Goal: Task Accomplishment & Management: Use online tool/utility

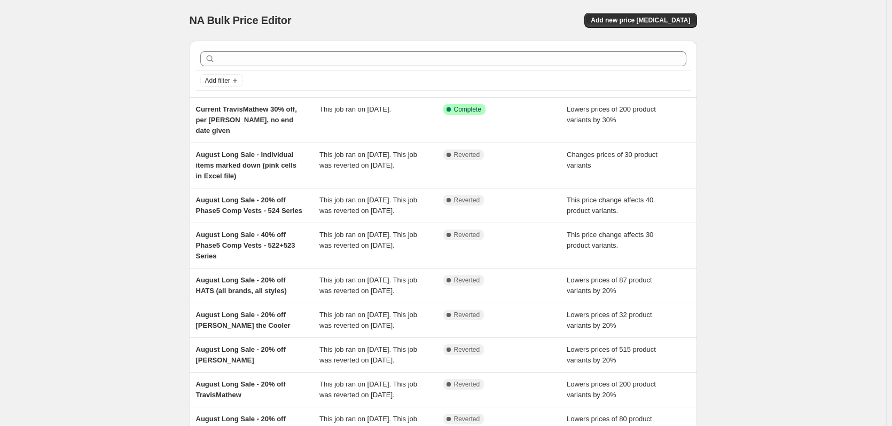
click at [138, 85] on div "NA Bulk Price Editor. This page is ready NA Bulk Price Editor Add new price [ME…" at bounding box center [443, 291] width 886 height 582
click at [685, 18] on span "Add new price [MEDICAL_DATA]" at bounding box center [640, 20] width 99 height 9
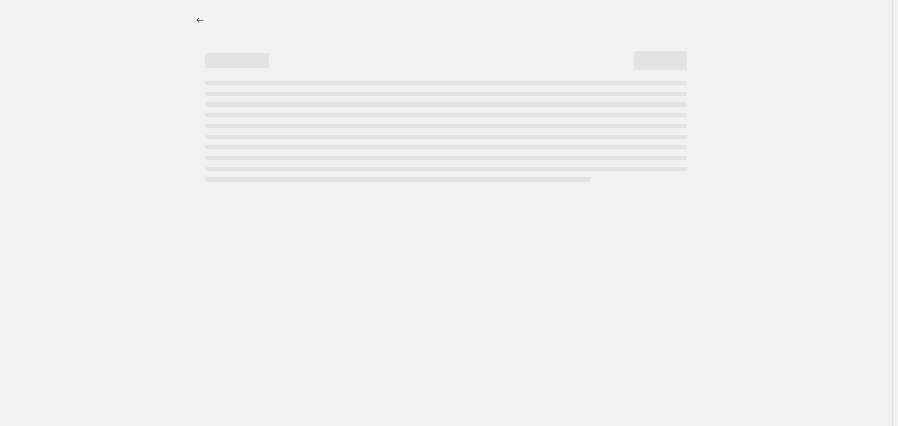
select select "percentage"
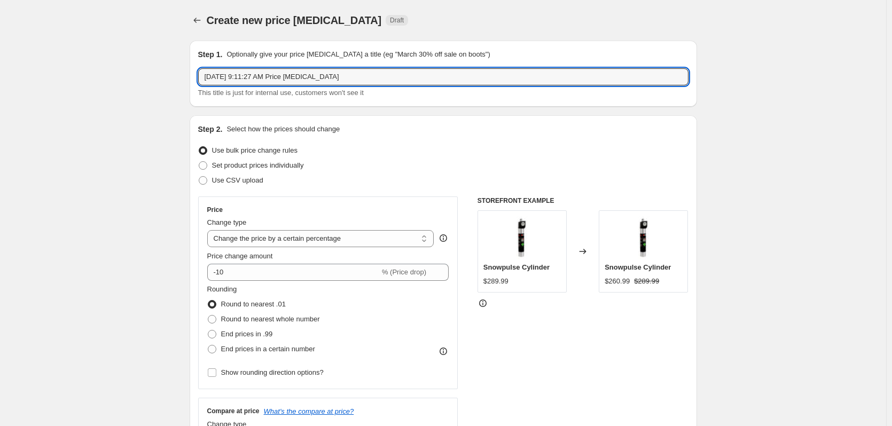
drag, startPoint x: 289, startPoint y: 77, endPoint x: 132, endPoint y: 77, distance: 157.1
click at [299, 69] on input "Phase5 MAP Reduction" at bounding box center [443, 76] width 491 height 17
click at [434, 81] on input "Phase5 MAP Reduction - STEP 1 - 15% off MAP -" at bounding box center [443, 76] width 491 height 17
paste input "10/16-11/25"
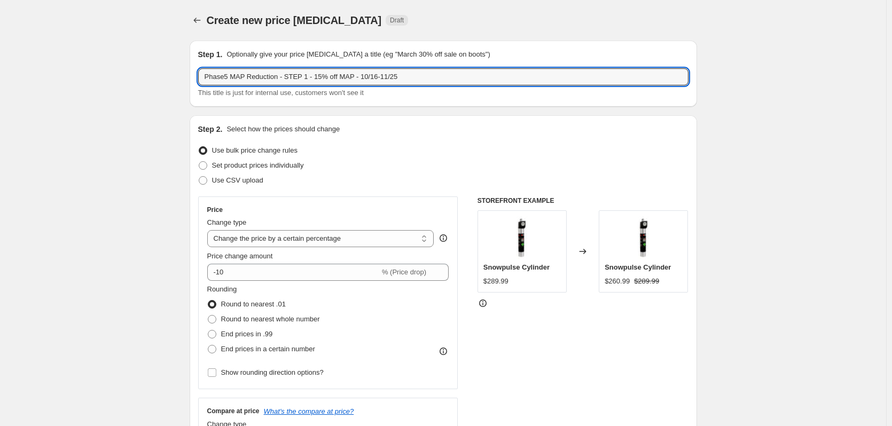
type input "Phase5 MAP Reduction - STEP 1 - 15% off MAP - 10/16-11/25"
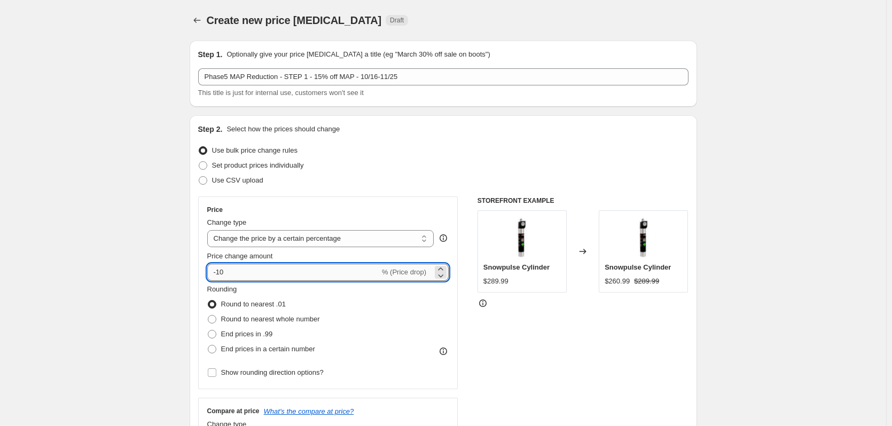
click at [232, 270] on input "-10" at bounding box center [293, 272] width 173 height 17
type input "-15"
click at [261, 332] on span "End prices in .99" at bounding box center [247, 334] width 52 height 8
click at [208, 331] on input "End prices in .99" at bounding box center [208, 330] width 1 height 1
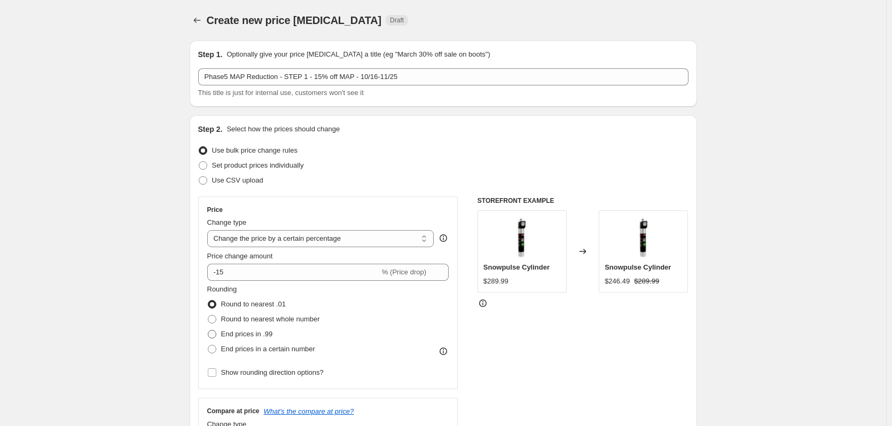
radio input "true"
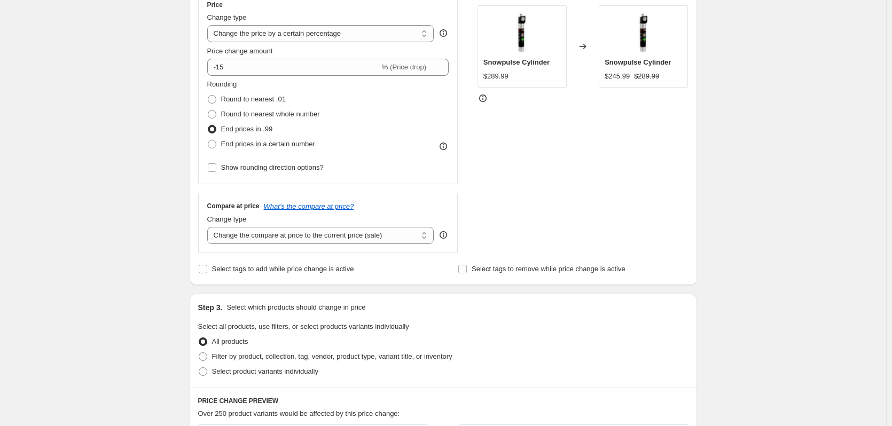
scroll to position [214, 0]
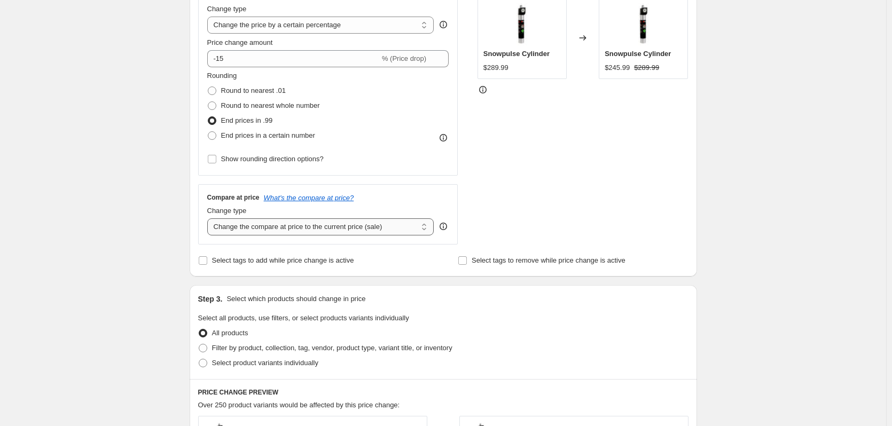
click at [339, 230] on select "Change the compare at price to the current price (sale) Change the compare at p…" at bounding box center [320, 227] width 227 height 17
select select "no_change"
click at [209, 219] on select "Change the compare at price to the current price (sale) Change the compare at p…" at bounding box center [320, 227] width 227 height 17
click at [146, 230] on div "Create new price [MEDICAL_DATA]. This page is ready Create new price [MEDICAL_D…" at bounding box center [443, 320] width 886 height 1068
click at [330, 197] on icon "What's the compare at price?" at bounding box center [309, 198] width 90 height 8
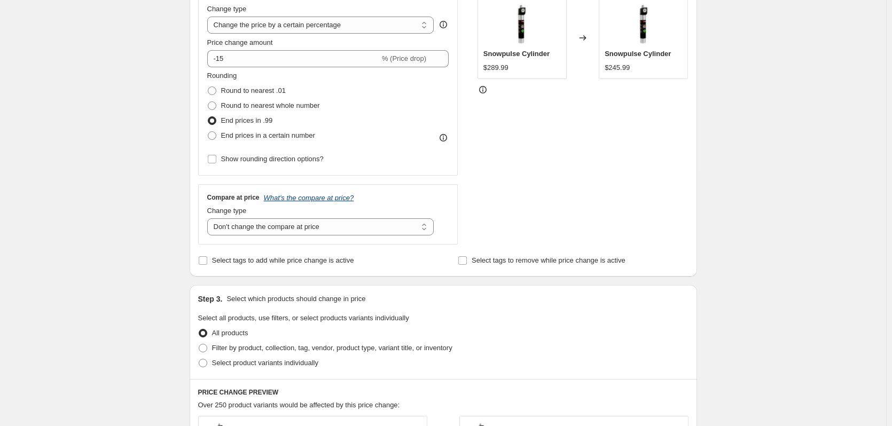
scroll to position [0, 0]
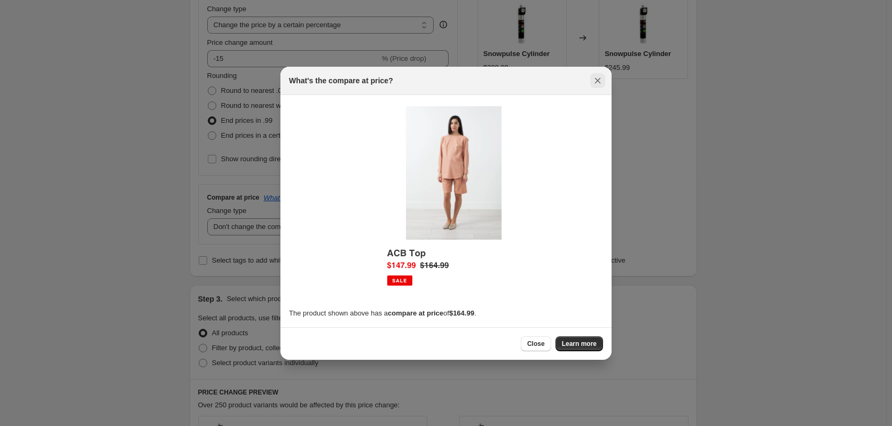
click at [597, 80] on icon "Close" at bounding box center [598, 80] width 6 height 6
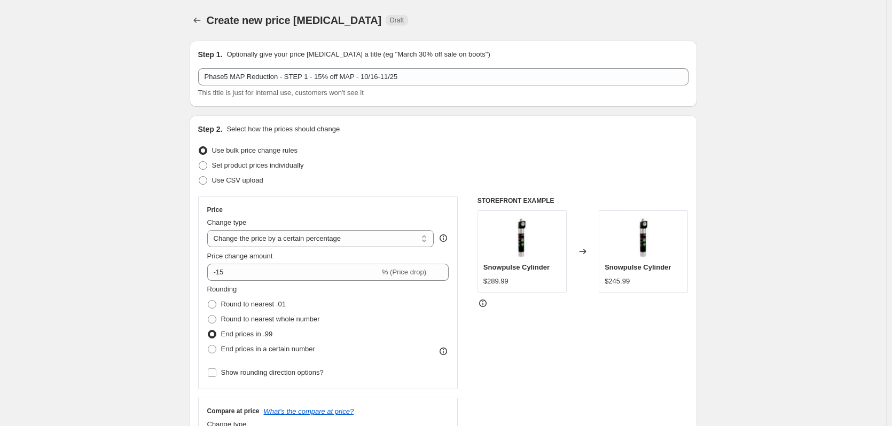
scroll to position [214, 0]
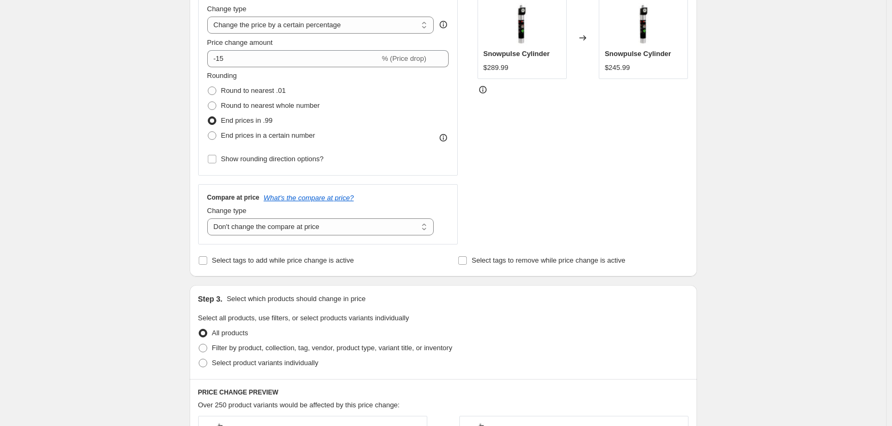
click at [131, 178] on div "Create new price [MEDICAL_DATA]. This page is ready Create new price [MEDICAL_D…" at bounding box center [443, 320] width 886 height 1068
click at [325, 26] on select "Change the price to a certain amount Change the price by a certain amount Chang…" at bounding box center [320, 25] width 227 height 17
click at [112, 45] on div "Create new price [MEDICAL_DATA]. This page is ready Create new price [MEDICAL_D…" at bounding box center [443, 320] width 886 height 1068
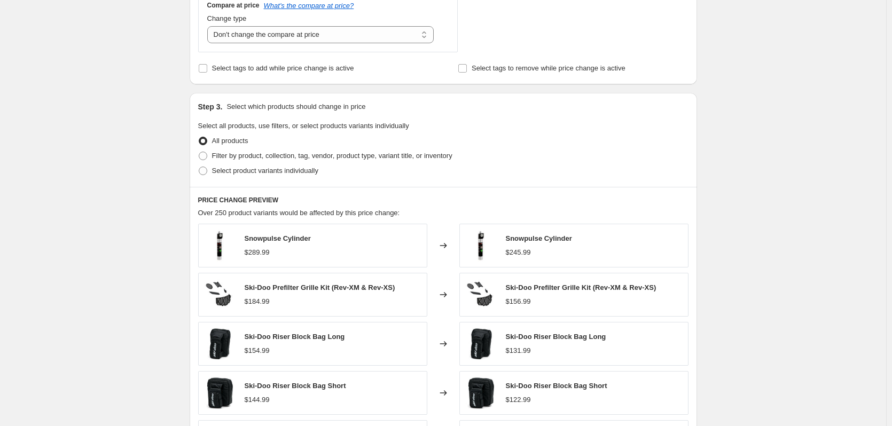
scroll to position [427, 0]
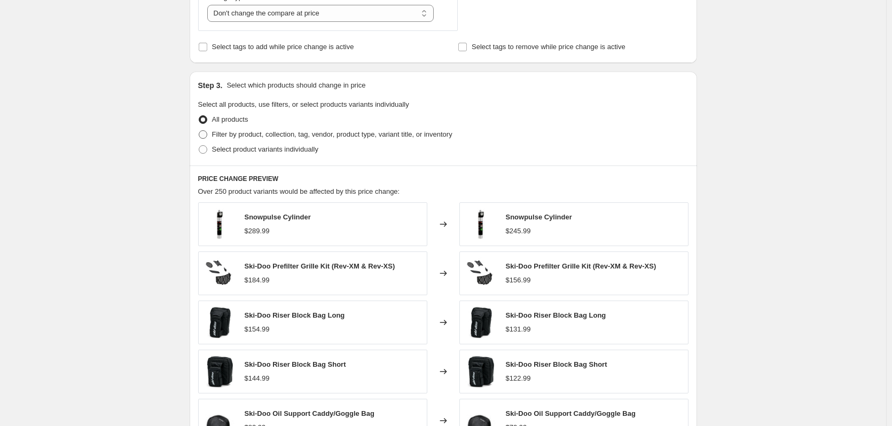
click at [224, 130] on span "Filter by product, collection, tag, vendor, product type, variant title, or inv…" at bounding box center [332, 134] width 240 height 8
click at [199, 130] on input "Filter by product, collection, tag, vendor, product type, variant title, or inv…" at bounding box center [199, 130] width 1 height 1
radio input "true"
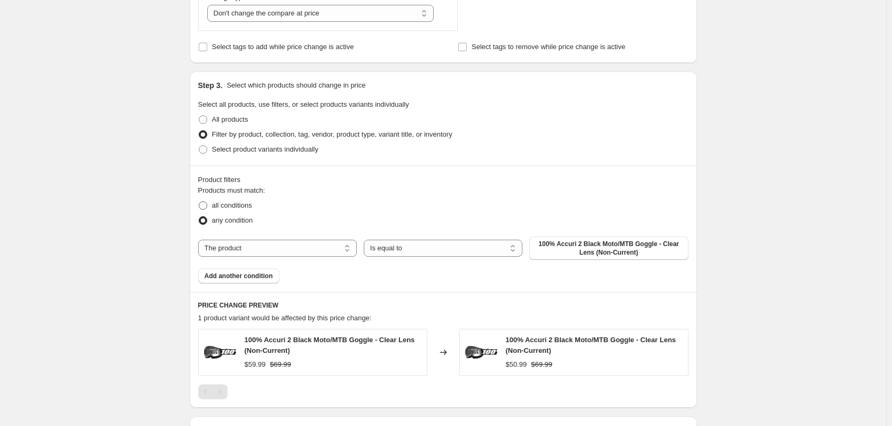
click at [220, 208] on span "all conditions" at bounding box center [232, 205] width 40 height 8
click at [199, 202] on input "all conditions" at bounding box center [199, 201] width 1 height 1
radio input "true"
click at [281, 251] on select "The product The product's collection The product's tag The product's vendor The…" at bounding box center [277, 248] width 159 height 17
select select "vendor"
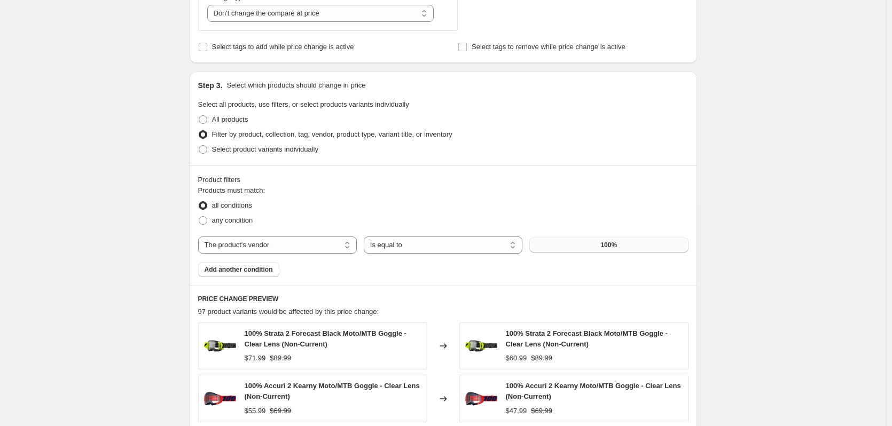
click at [621, 247] on button "100%" at bounding box center [609, 245] width 159 height 15
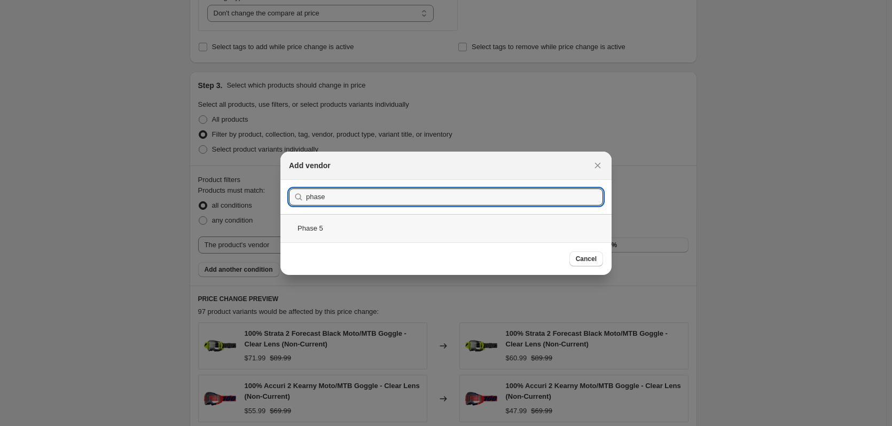
type input "phase"
click at [359, 230] on div "Phase 5" at bounding box center [446, 228] width 331 height 28
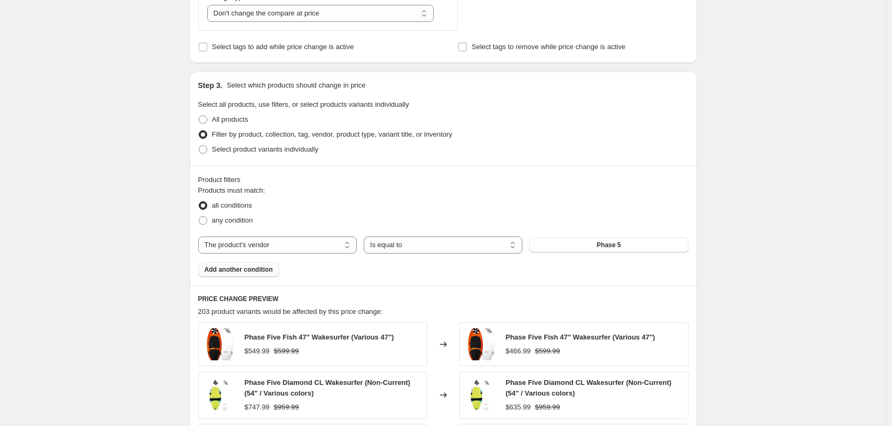
click at [229, 276] on button "Add another condition" at bounding box center [238, 269] width 81 height 15
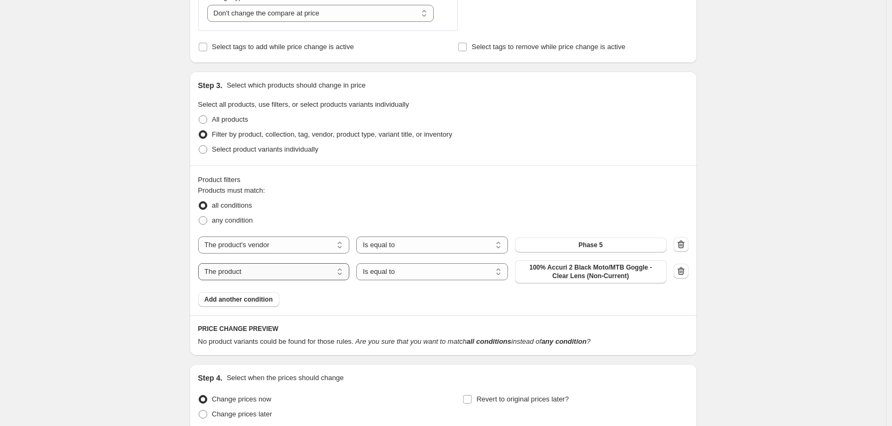
click at [255, 273] on select "The product The product's collection The product's tag The product's vendor The…" at bounding box center [274, 271] width 152 height 17
select select "tag"
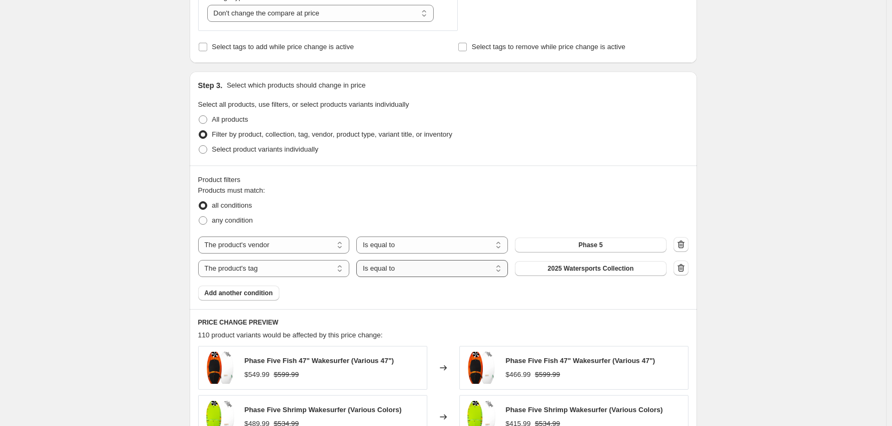
click at [404, 271] on select "Is equal to Is not equal to" at bounding box center [432, 268] width 152 height 17
select select "not_equal"
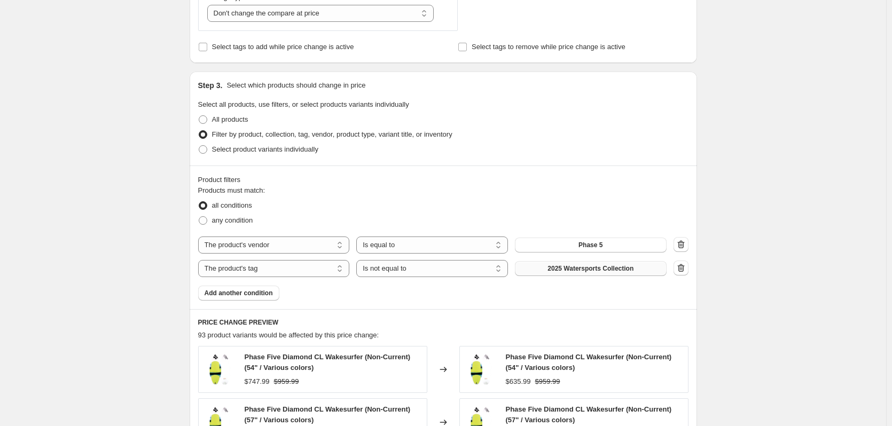
click at [588, 273] on span "2025 Watersports Collection" at bounding box center [591, 268] width 86 height 9
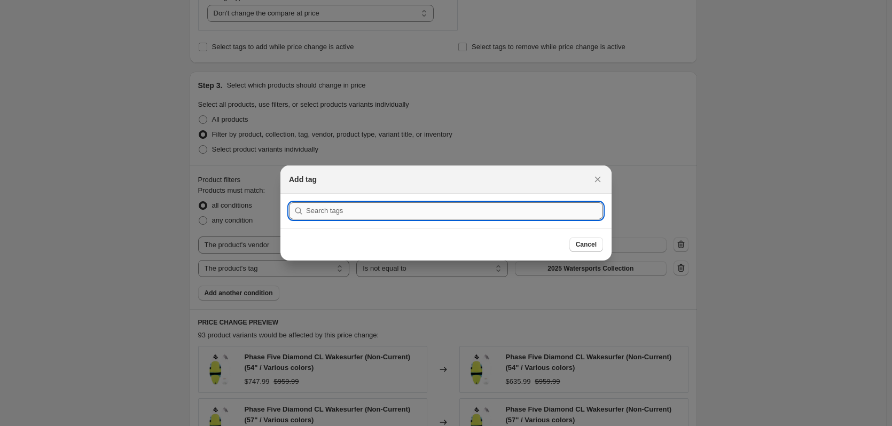
click at [445, 209] on input ":r2m:" at bounding box center [454, 211] width 297 height 17
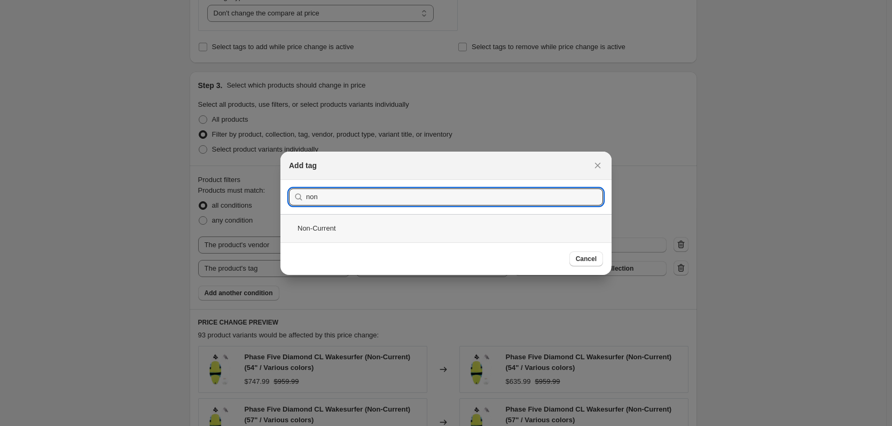
type input "non"
click at [339, 229] on div "Non-Current" at bounding box center [446, 228] width 331 height 28
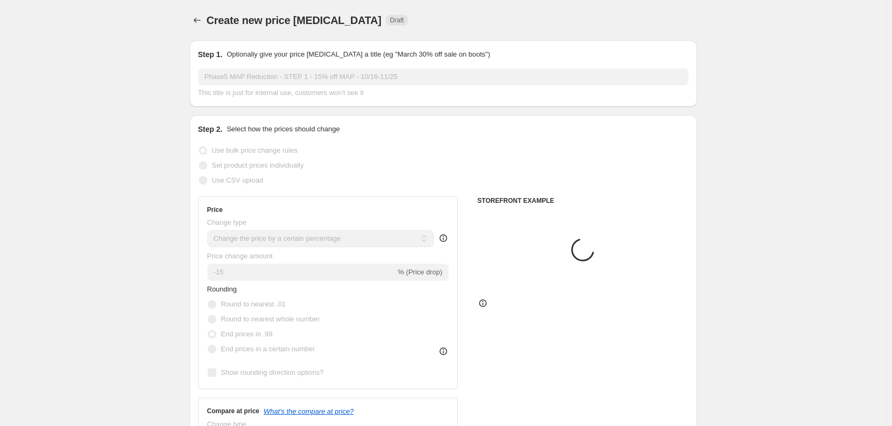
scroll to position [427, 0]
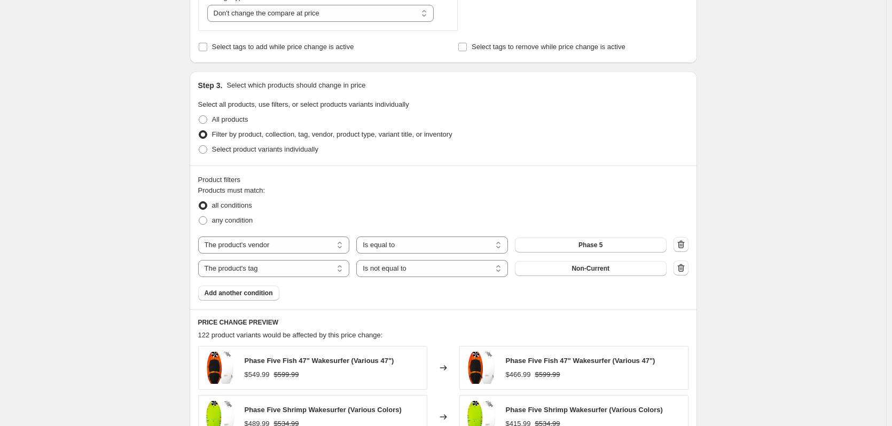
click at [840, 234] on div "Create new price [MEDICAL_DATA]. This page is ready Create new price [MEDICAL_D…" at bounding box center [443, 179] width 886 height 1212
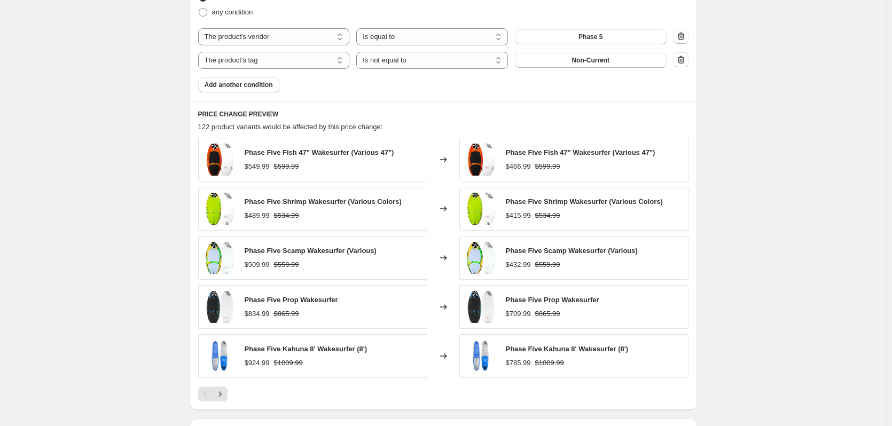
scroll to position [695, 0]
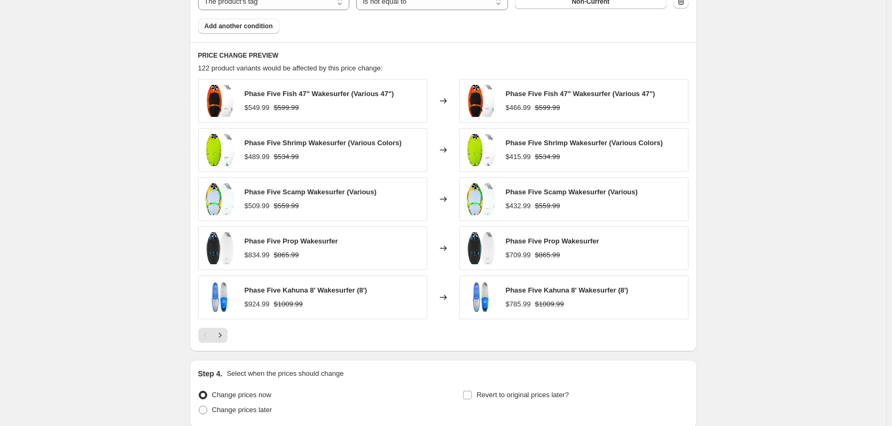
click at [224, 340] on icon "Next" at bounding box center [220, 335] width 11 height 11
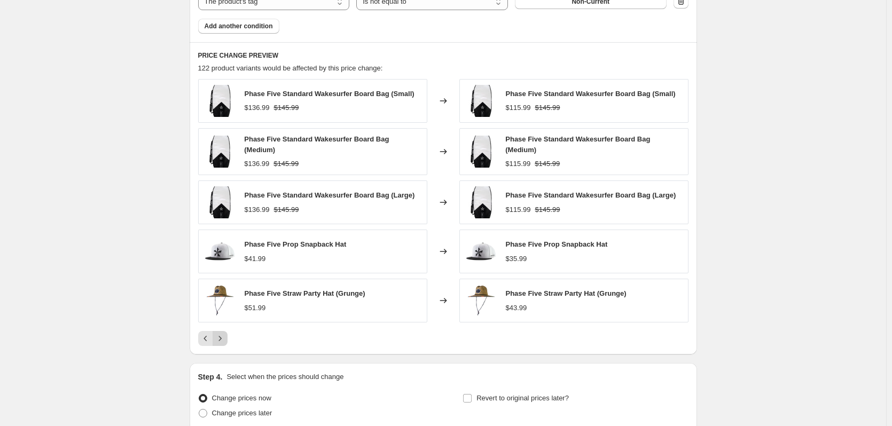
click at [224, 334] on icon "Next" at bounding box center [220, 338] width 11 height 11
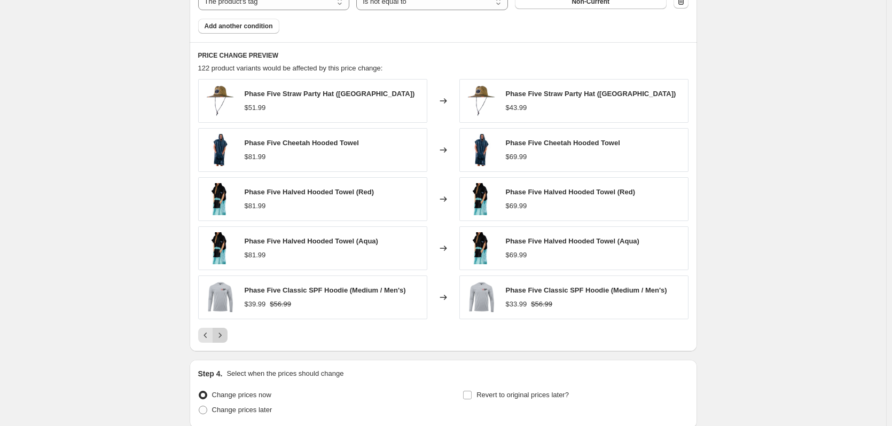
click at [228, 337] on button "Next" at bounding box center [220, 335] width 15 height 15
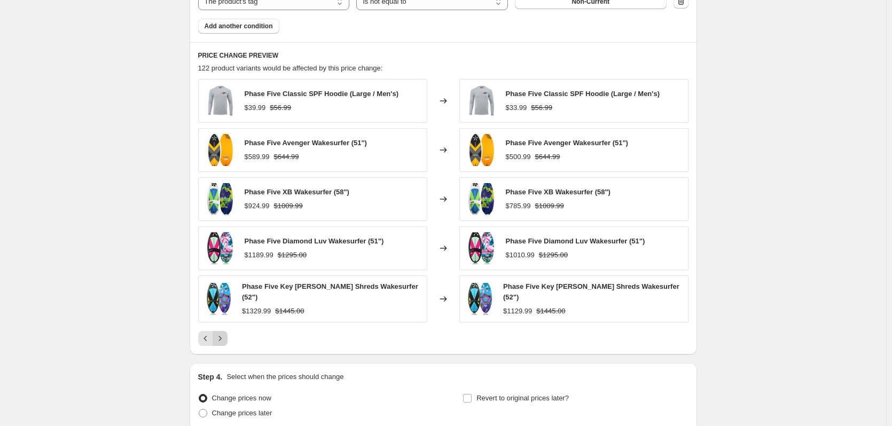
click at [225, 333] on icon "Next" at bounding box center [220, 338] width 11 height 11
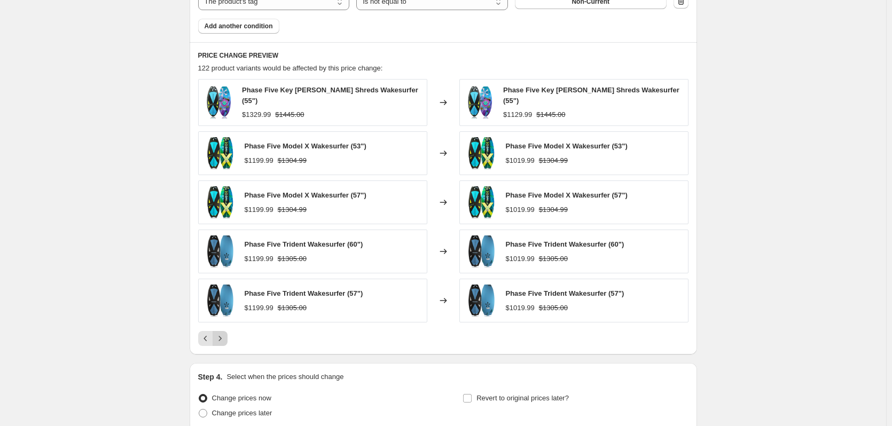
click at [225, 333] on icon "Next" at bounding box center [220, 338] width 11 height 11
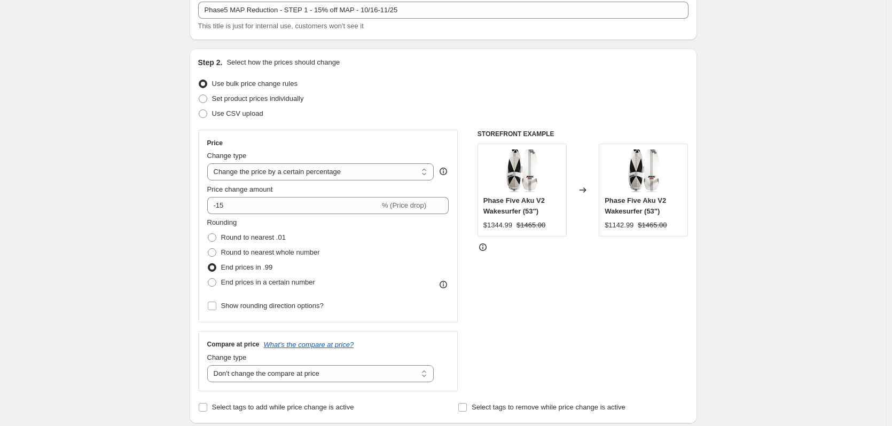
scroll to position [214, 0]
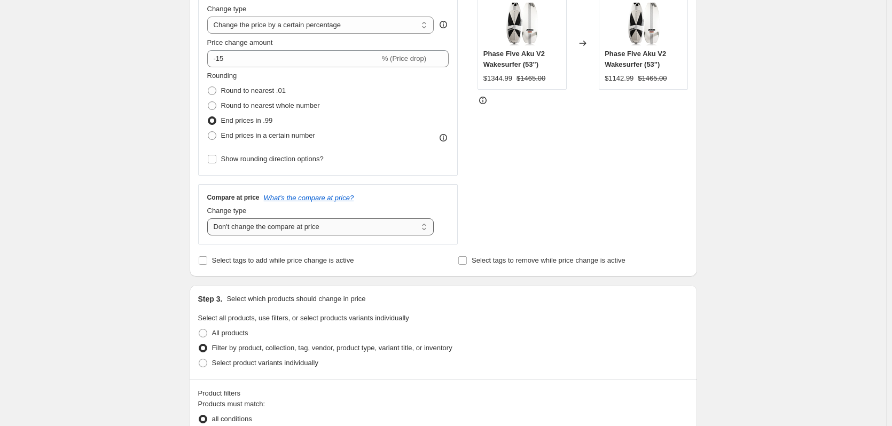
click at [271, 232] on select "Change the compare at price to the current price (sale) Change the compare at p…" at bounding box center [320, 227] width 227 height 17
select select "ep"
click at [209, 219] on select "Change the compare at price to the current price (sale) Change the compare at p…" at bounding box center [320, 227] width 227 height 17
click at [154, 104] on div "Create new price [MEDICAL_DATA]. This page is ready Create new price [MEDICAL_D…" at bounding box center [443, 392] width 886 height 1212
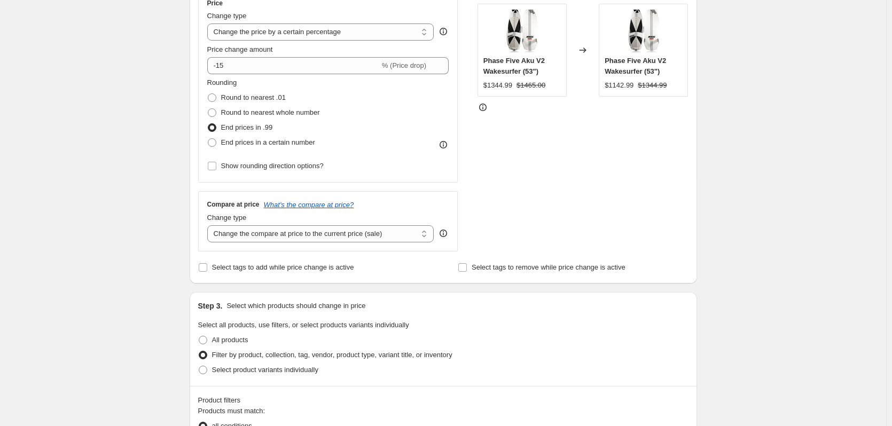
scroll to position [0, 0]
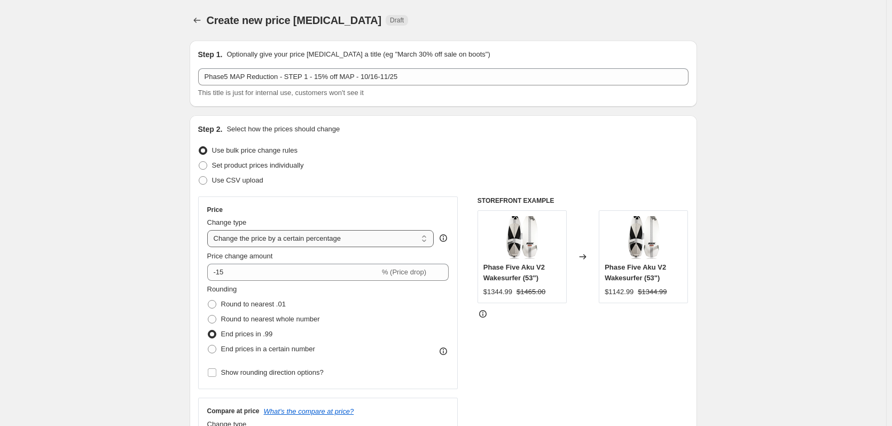
click at [272, 239] on select "Change the price to a certain amount Change the price by a certain amount Chang…" at bounding box center [320, 238] width 227 height 17
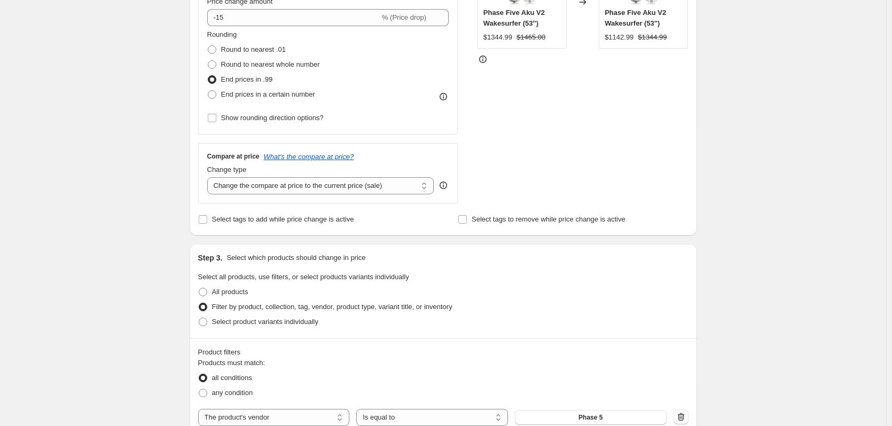
scroll to position [267, 0]
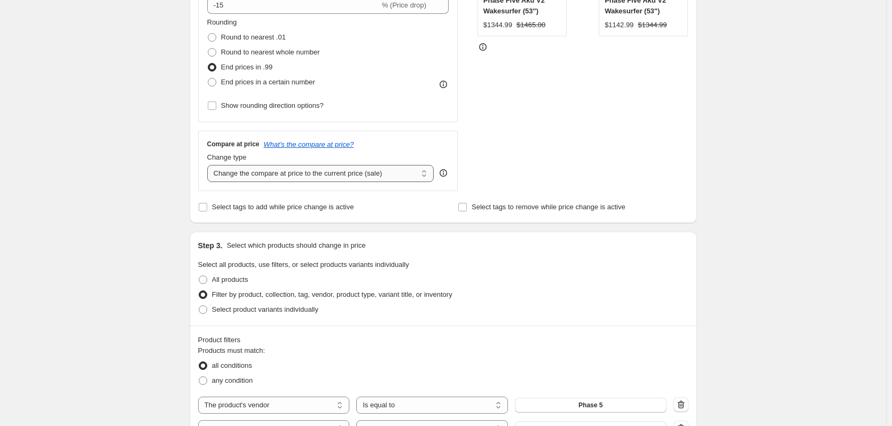
click at [311, 174] on select "Change the compare at price to the current price (sale) Change the compare at p…" at bounding box center [320, 173] width 227 height 17
click at [124, 197] on div "Create new price [MEDICAL_DATA]. This page is ready Create new price [MEDICAL_D…" at bounding box center [443, 339] width 886 height 1212
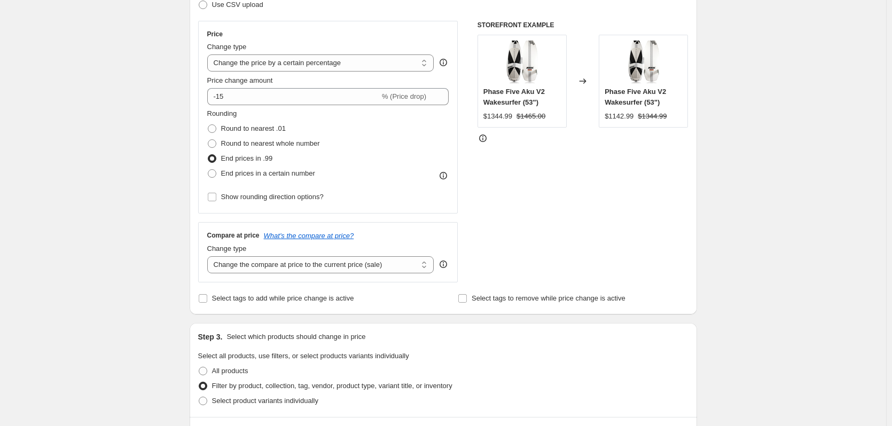
scroll to position [0, 0]
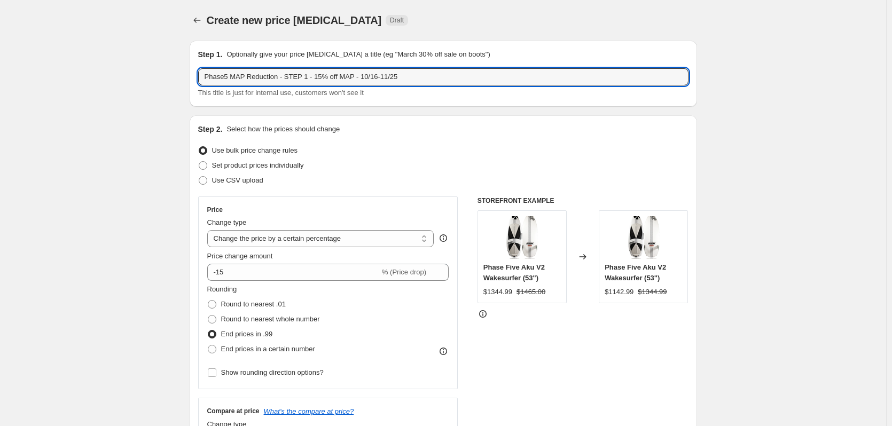
drag, startPoint x: 406, startPoint y: 79, endPoint x: 79, endPoint y: 85, distance: 327.6
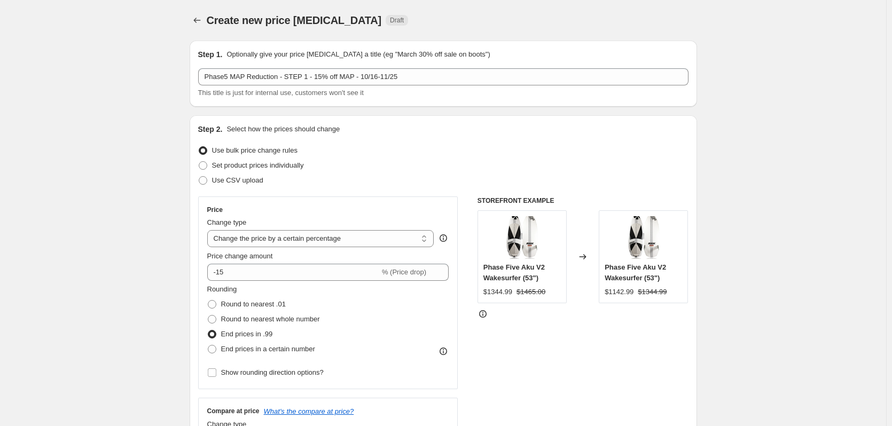
drag, startPoint x: 106, startPoint y: 138, endPoint x: 155, endPoint y: 43, distance: 106.8
click at [197, 19] on icon "Price change jobs" at bounding box center [197, 20] width 11 height 11
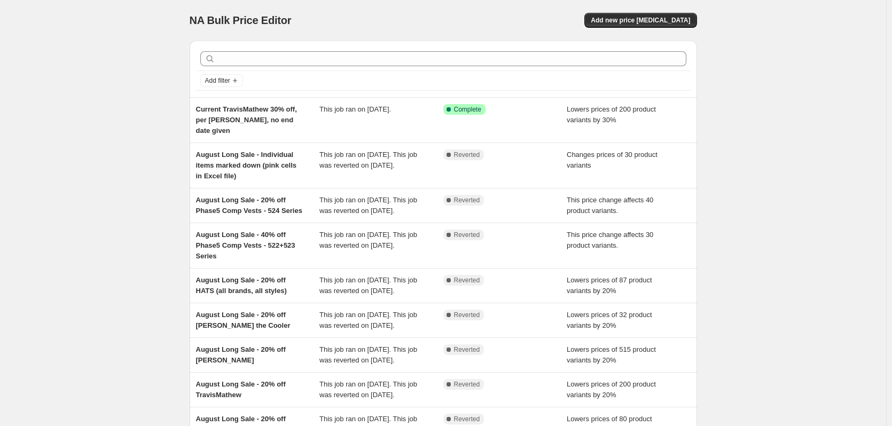
click at [99, 133] on div "NA Bulk Price Editor. This page is ready NA Bulk Price Editor Add new price [ME…" at bounding box center [443, 291] width 886 height 582
click at [627, 21] on span "Add new price [MEDICAL_DATA]" at bounding box center [640, 20] width 99 height 9
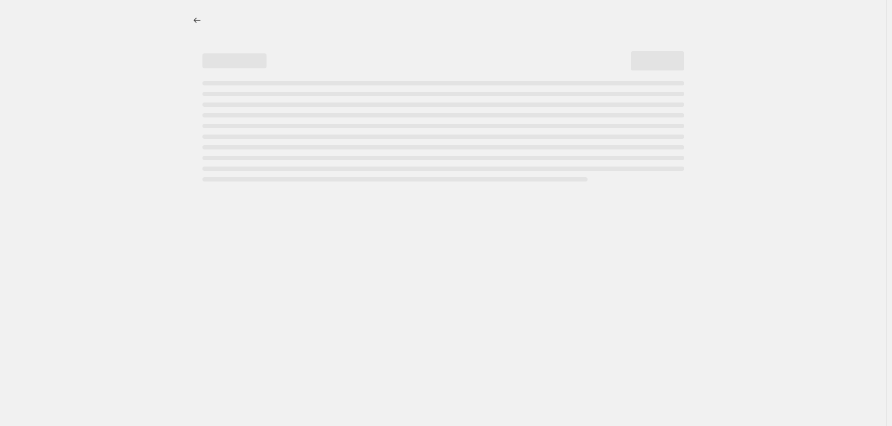
select select "percentage"
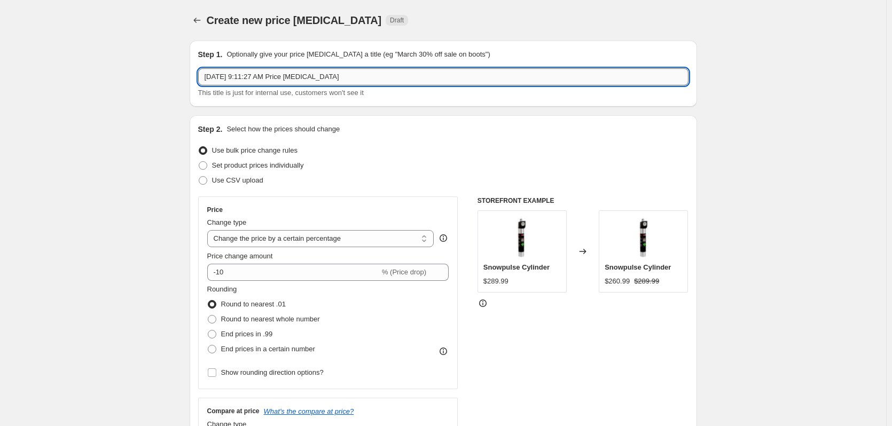
drag, startPoint x: 378, startPoint y: 82, endPoint x: 205, endPoint y: 82, distance: 173.1
click at [205, 82] on input "[DATE] 9:11:27 AM Price [MEDICAL_DATA]" at bounding box center [443, 76] width 491 height 17
paste input "Phase5 MAP Reduction - STEP 1 - 15% off MAP - 10/16-11/25"
type input "Phase5 MAP Reduction - STEP 1 - 15% off MAP - 10/16-11/25"
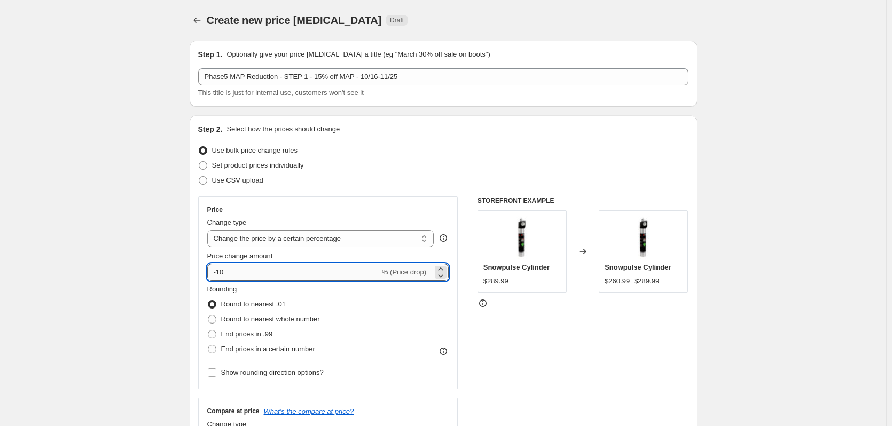
click at [253, 275] on input "-10" at bounding box center [293, 272] width 173 height 17
type input "-15"
click at [233, 336] on span "End prices in .99" at bounding box center [247, 334] width 52 height 8
click at [208, 331] on input "End prices in .99" at bounding box center [208, 330] width 1 height 1
radio input "true"
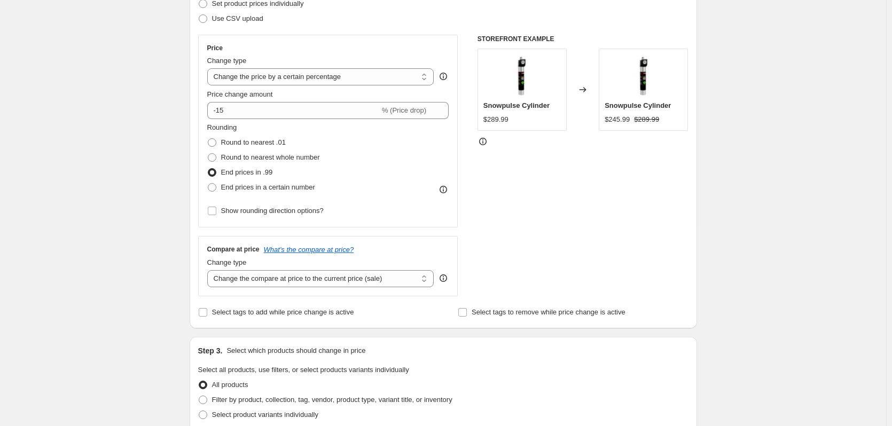
scroll to position [214, 0]
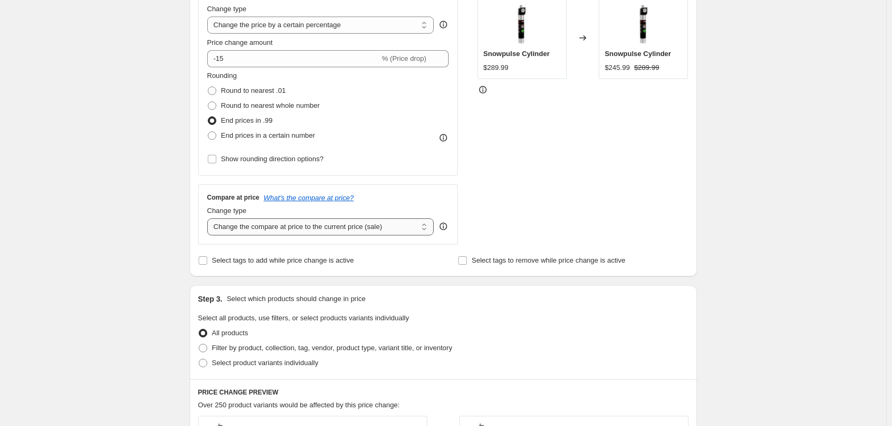
click at [272, 224] on select "Change the compare at price to the current price (sale) Change the compare at p…" at bounding box center [320, 227] width 227 height 17
select select "no_change"
click at [209, 219] on select "Change the compare at price to the current price (sale) Change the compare at p…" at bounding box center [320, 227] width 227 height 17
click at [111, 263] on div "Create new price [MEDICAL_DATA]. This page is ready Create new price [MEDICAL_D…" at bounding box center [443, 320] width 886 height 1068
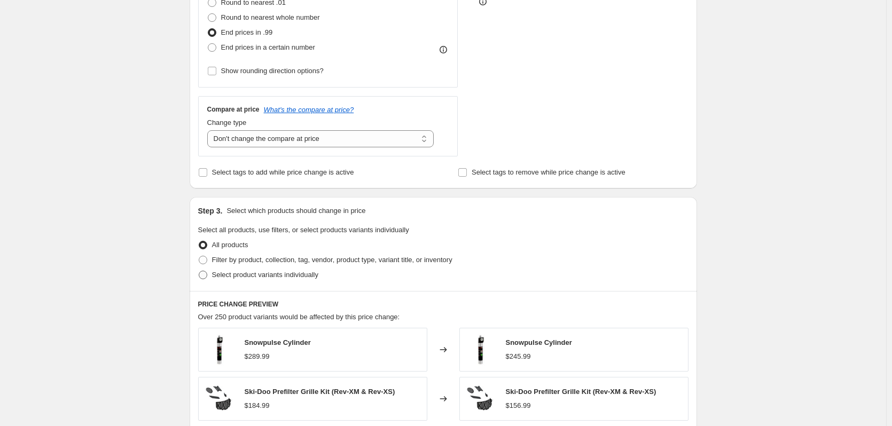
scroll to position [321, 0]
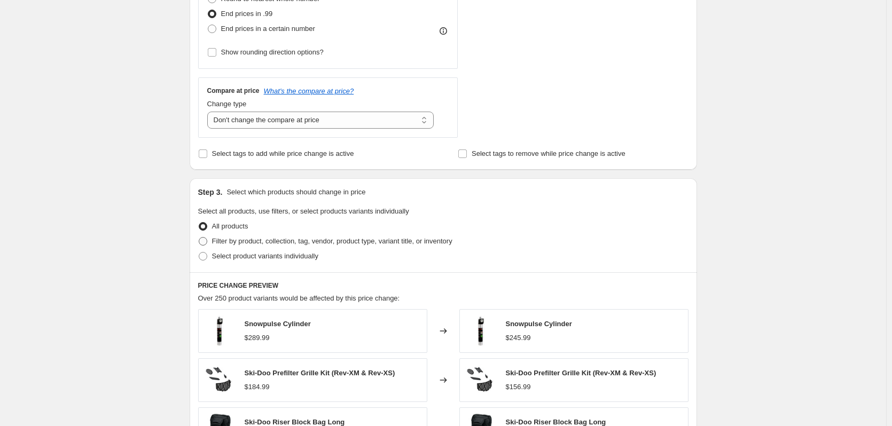
click at [275, 241] on span "Filter by product, collection, tag, vendor, product type, variant title, or inv…" at bounding box center [332, 241] width 240 height 8
click at [199, 238] on input "Filter by product, collection, tag, vendor, product type, variant title, or inv…" at bounding box center [199, 237] width 1 height 1
radio input "true"
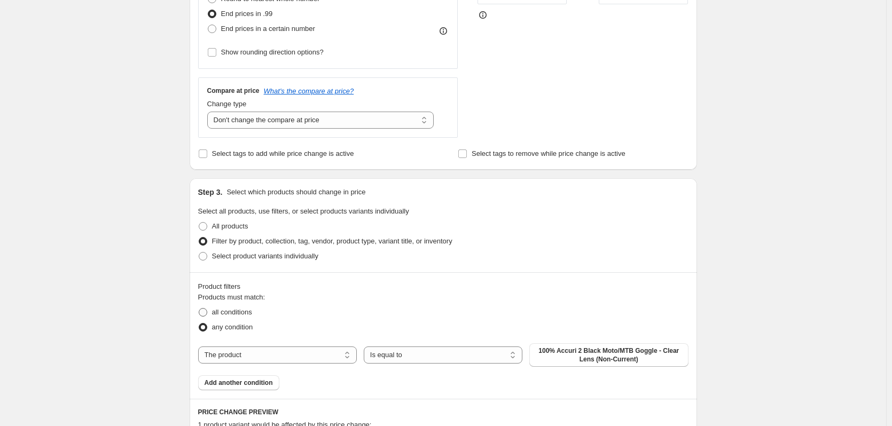
click at [243, 313] on span "all conditions" at bounding box center [232, 312] width 40 height 8
click at [199, 309] on input "all conditions" at bounding box center [199, 308] width 1 height 1
radio input "true"
click at [273, 359] on select "The product The product's collection The product's tag The product's vendor The…" at bounding box center [277, 355] width 159 height 17
select select "vendor"
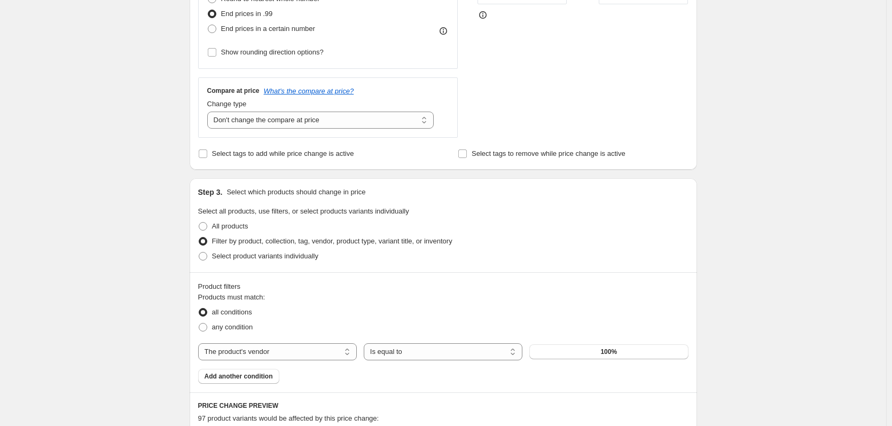
click at [601, 353] on button "100%" at bounding box center [609, 352] width 159 height 15
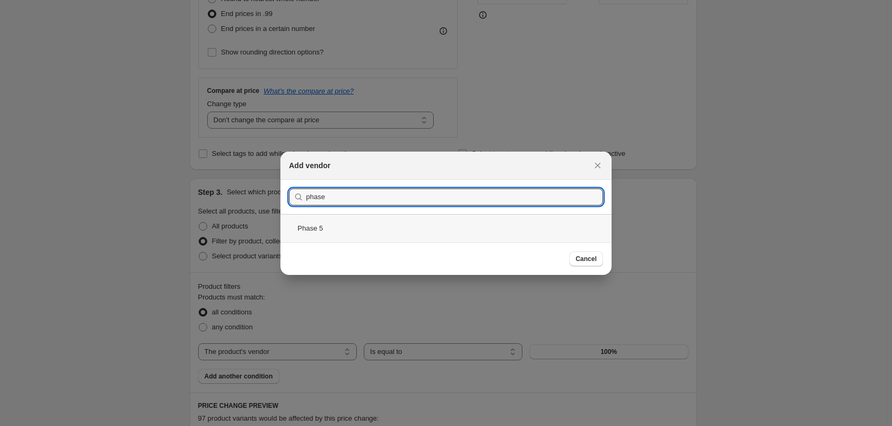
type input "phase"
click at [328, 228] on div "Phase 5" at bounding box center [446, 228] width 331 height 28
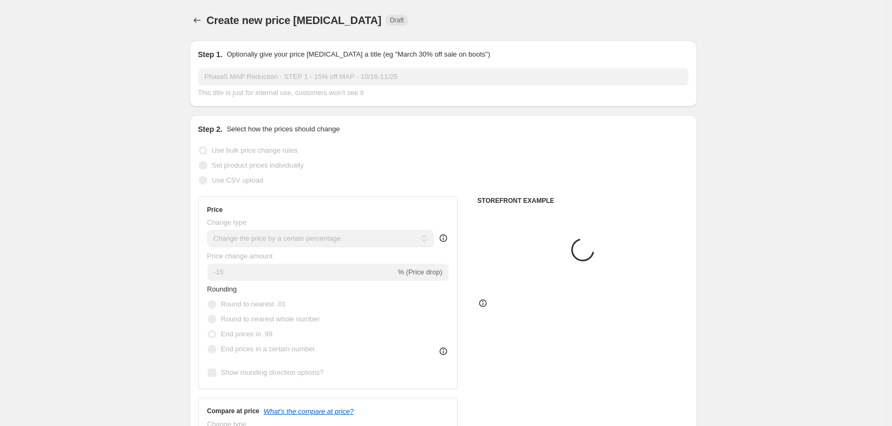
scroll to position [321, 0]
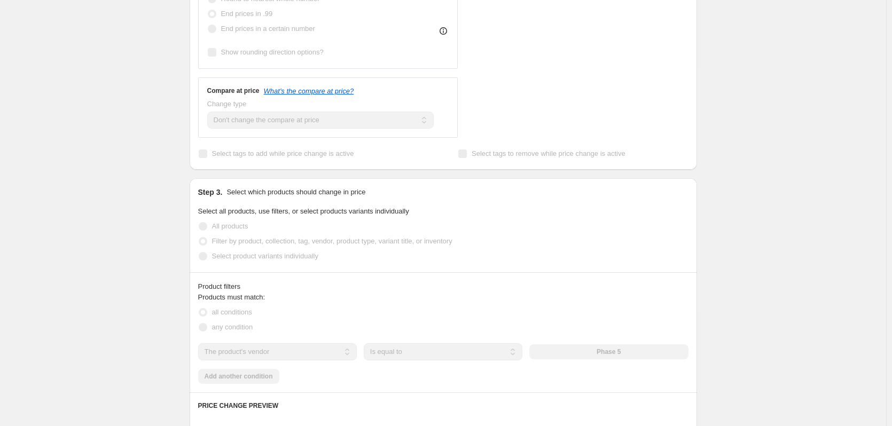
click at [113, 284] on div "Create new price [MEDICAL_DATA]. This page is ready Create new price [MEDICAL_D…" at bounding box center [443, 273] width 886 height 1188
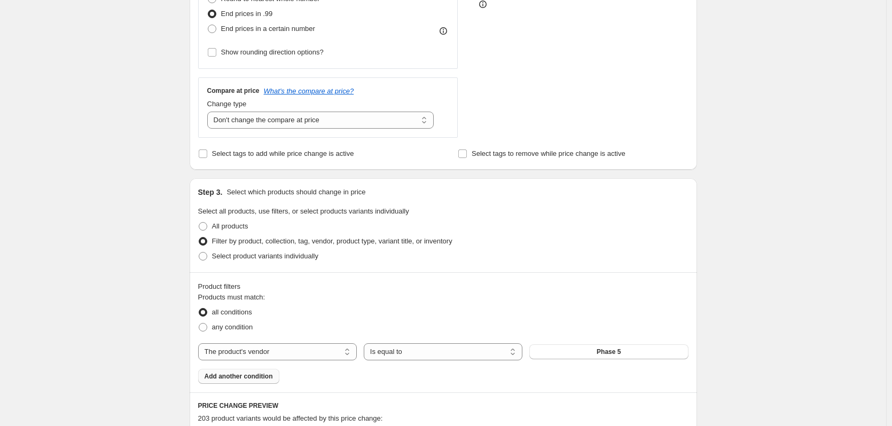
click at [245, 383] on button "Add another condition" at bounding box center [238, 376] width 81 height 15
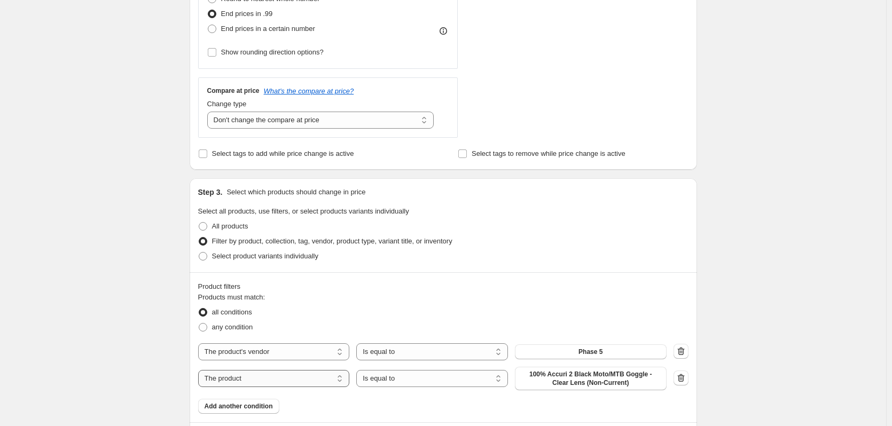
click at [287, 380] on select "The product The product's collection The product's tag The product's vendor The…" at bounding box center [274, 378] width 152 height 17
select select "tag"
click at [456, 386] on div "Products must match: all conditions any condition The product The product's col…" at bounding box center [443, 349] width 491 height 115
click at [452, 379] on select "Is equal to Is not equal to" at bounding box center [432, 375] width 152 height 17
select select "not_equal"
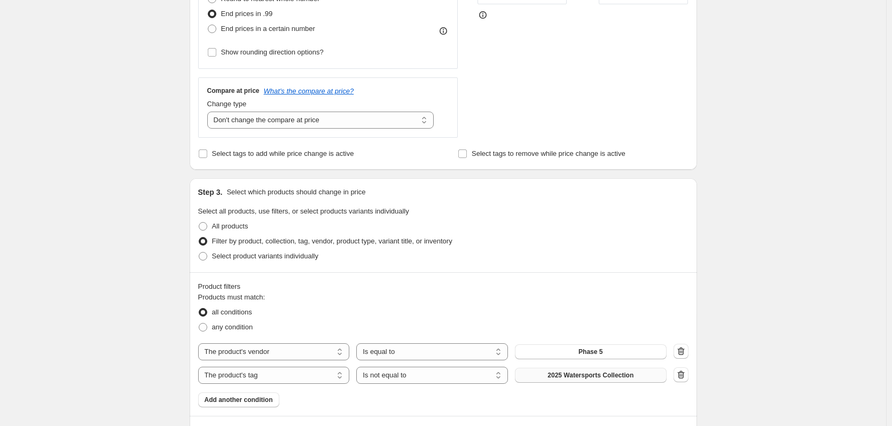
click at [583, 378] on span "2025 Watersports Collection" at bounding box center [591, 375] width 86 height 9
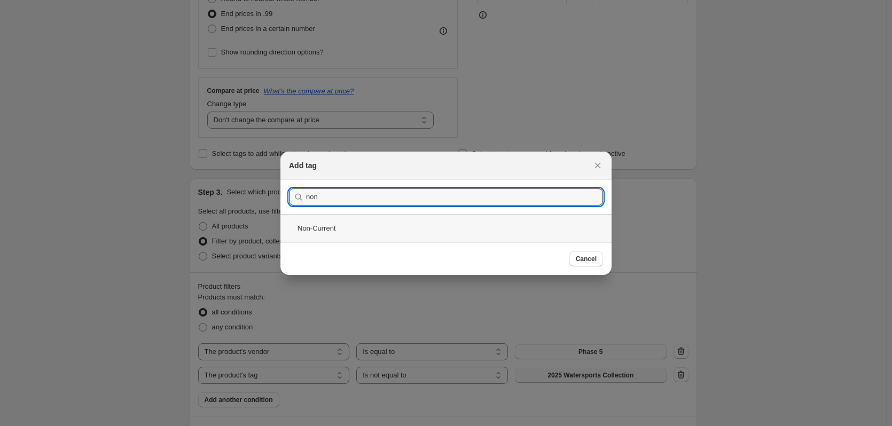
type input "non"
click at [351, 230] on div "Non-Current" at bounding box center [446, 228] width 331 height 28
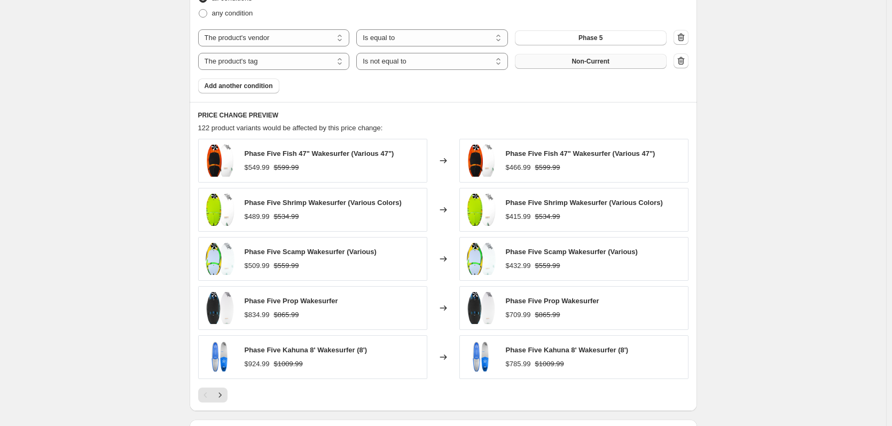
scroll to position [641, 0]
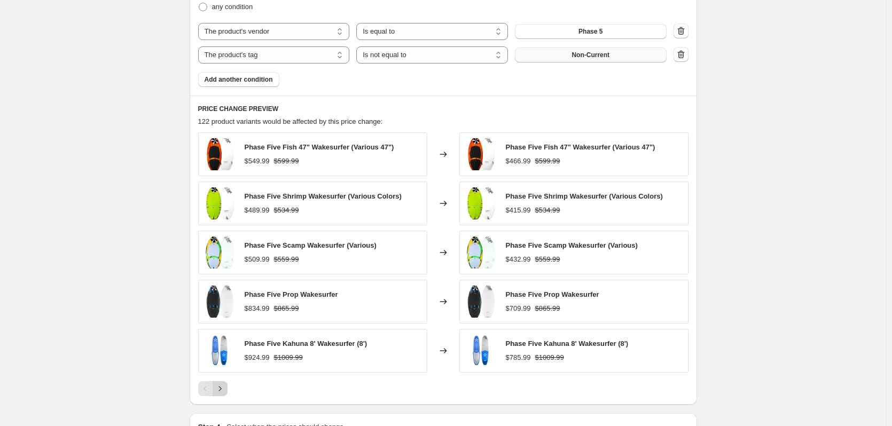
click at [221, 390] on icon "Next" at bounding box center [220, 389] width 11 height 11
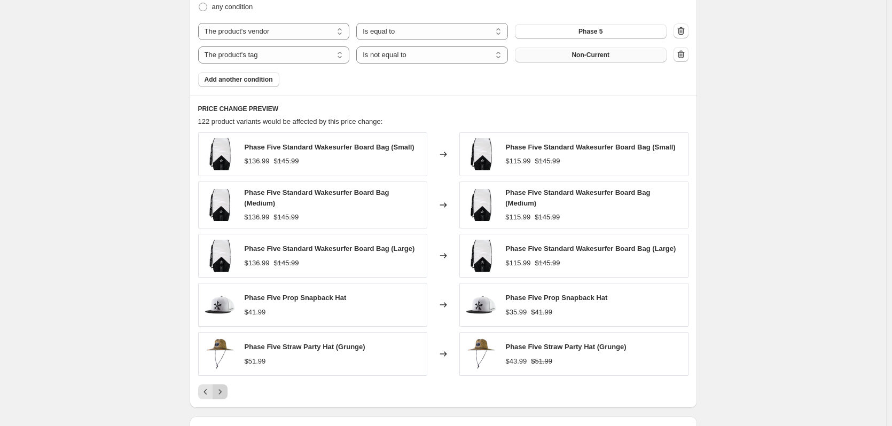
click at [221, 390] on icon "Next" at bounding box center [220, 392] width 11 height 11
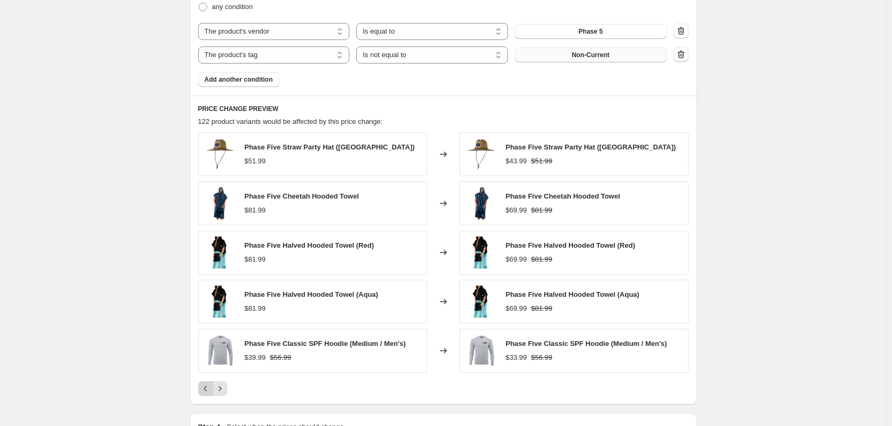
click at [203, 387] on icon "Previous" at bounding box center [205, 389] width 11 height 11
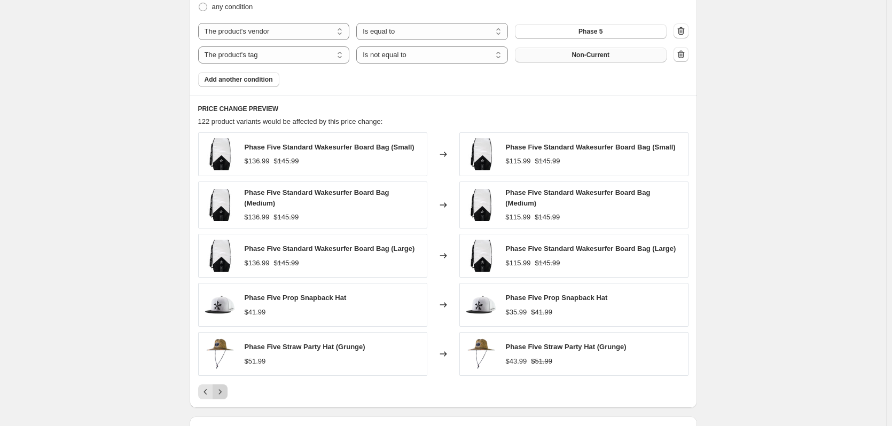
click at [225, 388] on icon "Next" at bounding box center [220, 392] width 11 height 11
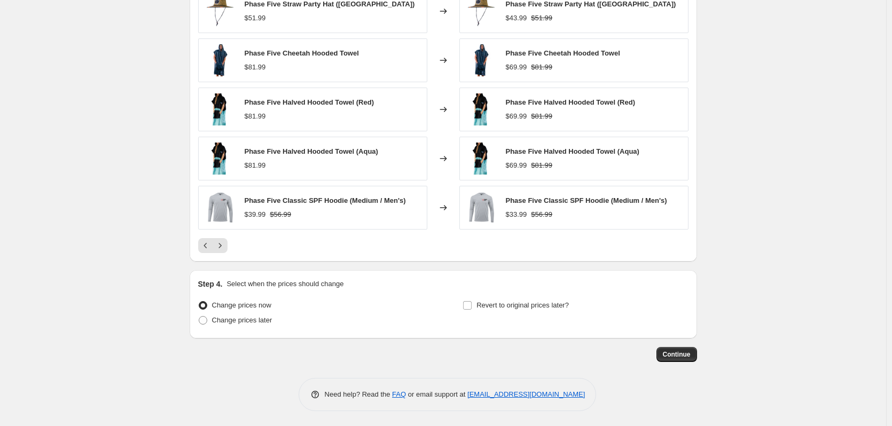
scroll to position [786, 0]
click at [250, 321] on span "Change prices later" at bounding box center [242, 319] width 60 height 8
click at [199, 316] on input "Change prices later" at bounding box center [199, 315] width 1 height 1
radio input "true"
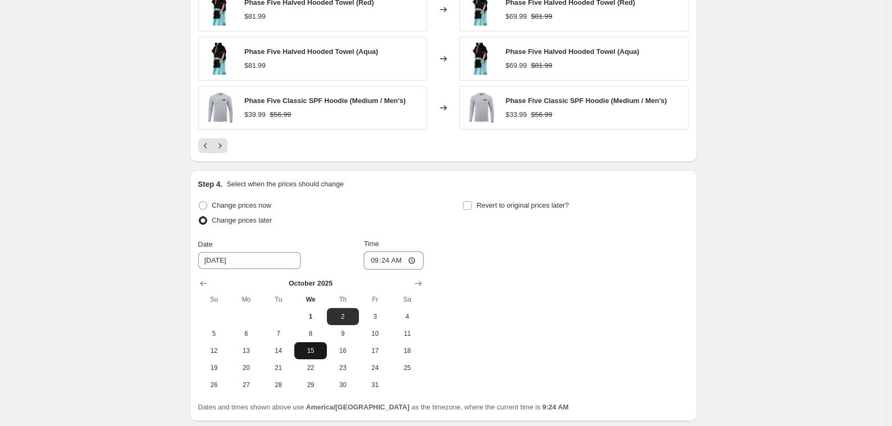
scroll to position [893, 0]
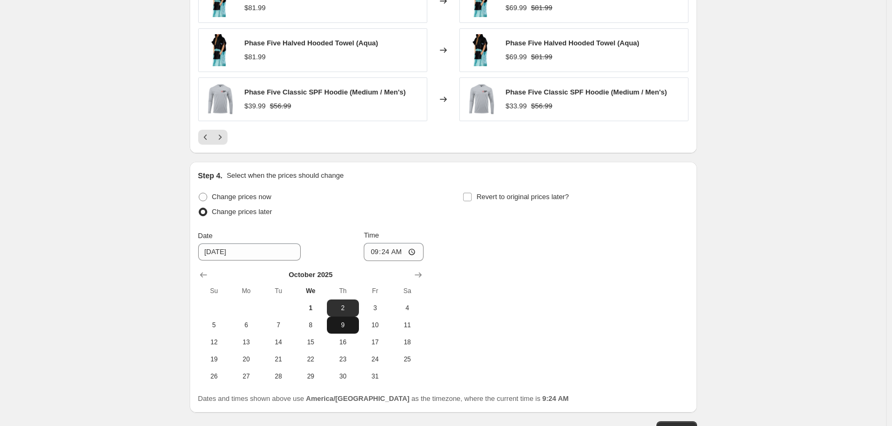
drag, startPoint x: 350, startPoint y: 339, endPoint x: 353, endPoint y: 329, distance: 10.6
click at [350, 339] on span "16" at bounding box center [343, 342] width 24 height 9
type input "[DATE]"
click at [378, 252] on input "09:24" at bounding box center [394, 252] width 60 height 18
type input "00:01"
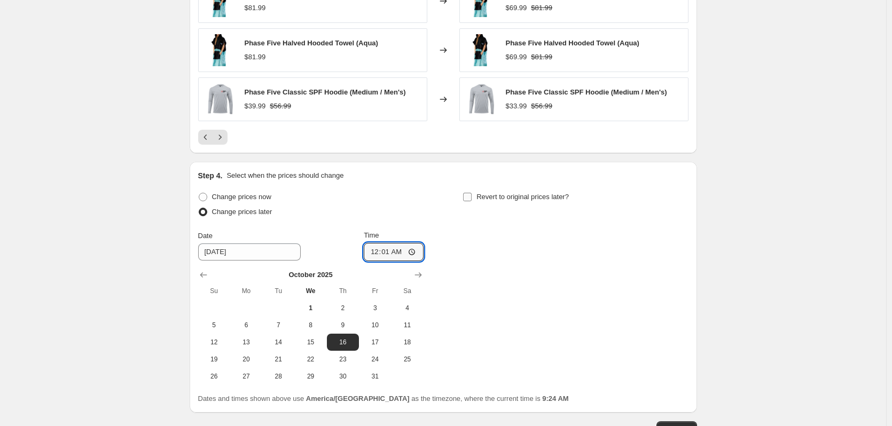
click at [472, 200] on input "Revert to original prices later?" at bounding box center [467, 197] width 9 height 9
checkbox input "true"
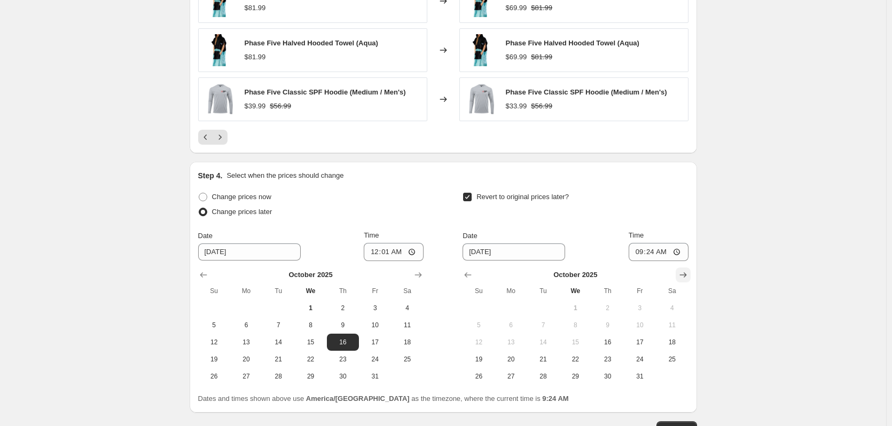
click at [686, 278] on icon "Show next month, November 2025" at bounding box center [683, 275] width 11 height 11
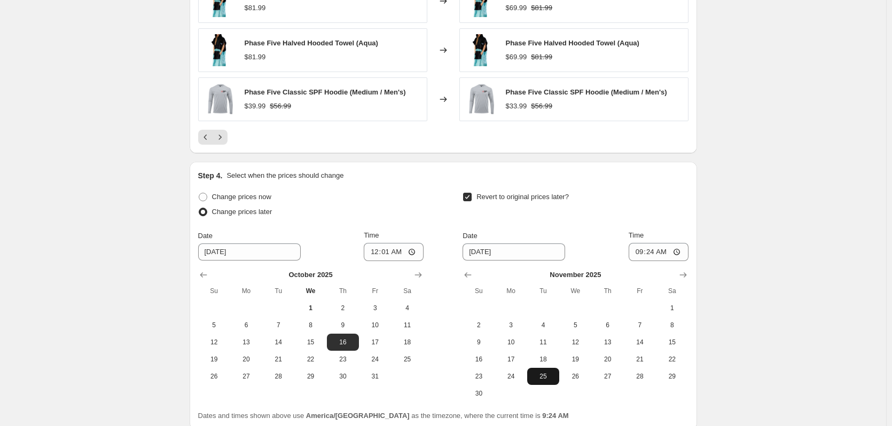
click at [549, 373] on span "25" at bounding box center [544, 376] width 24 height 9
type input "[DATE]"
click at [640, 254] on input "09:24" at bounding box center [659, 252] width 60 height 18
type input "23:59"
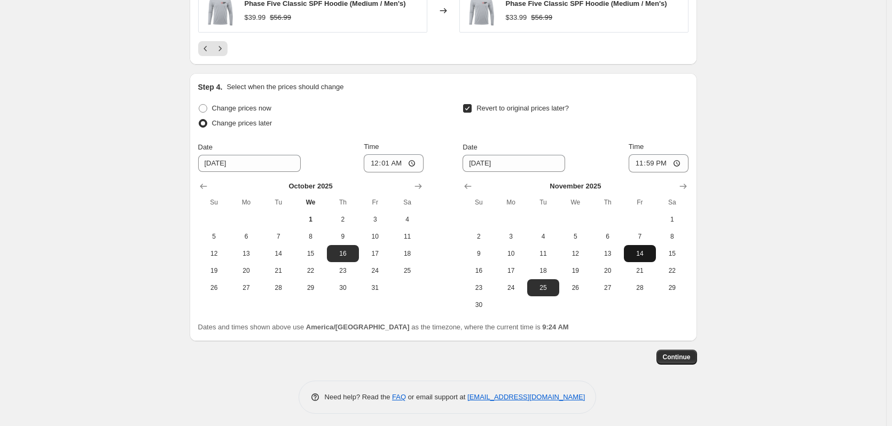
scroll to position [986, 0]
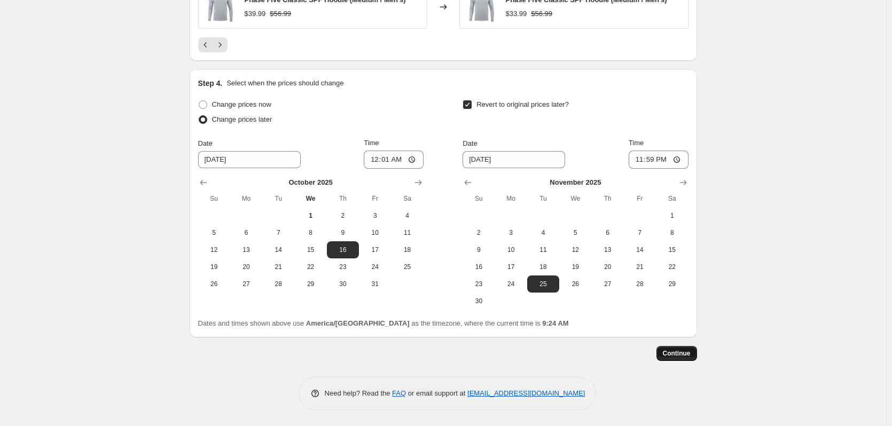
click at [687, 355] on span "Continue" at bounding box center [677, 353] width 28 height 9
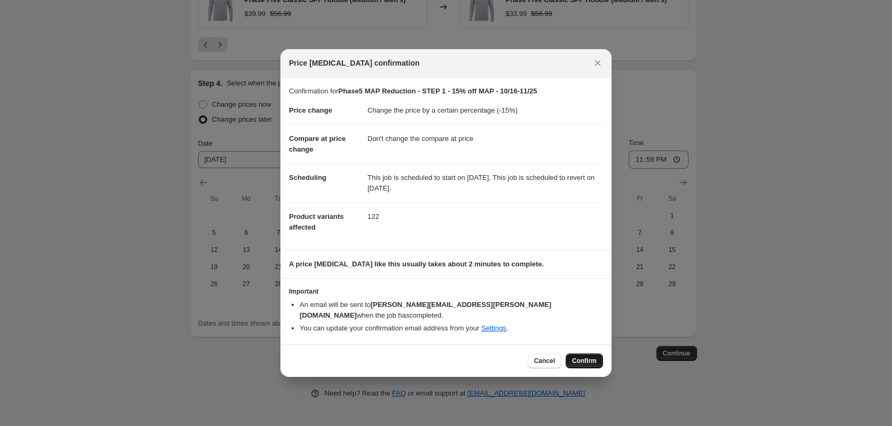
click at [588, 357] on span "Confirm" at bounding box center [584, 361] width 25 height 9
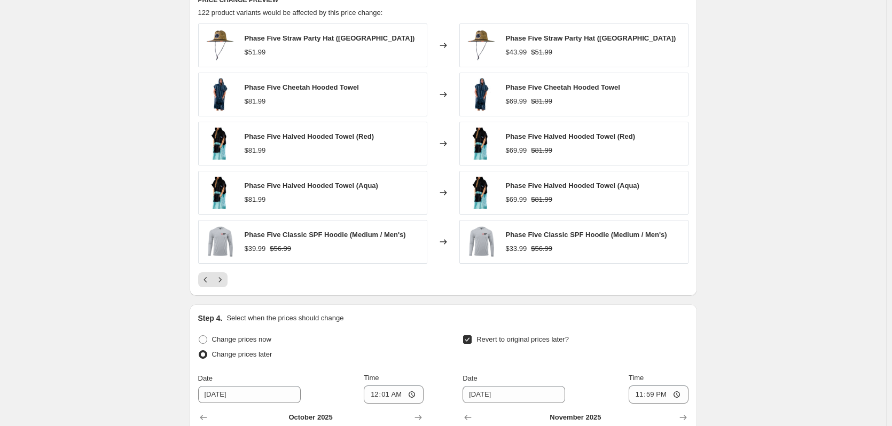
scroll to position [826, 0]
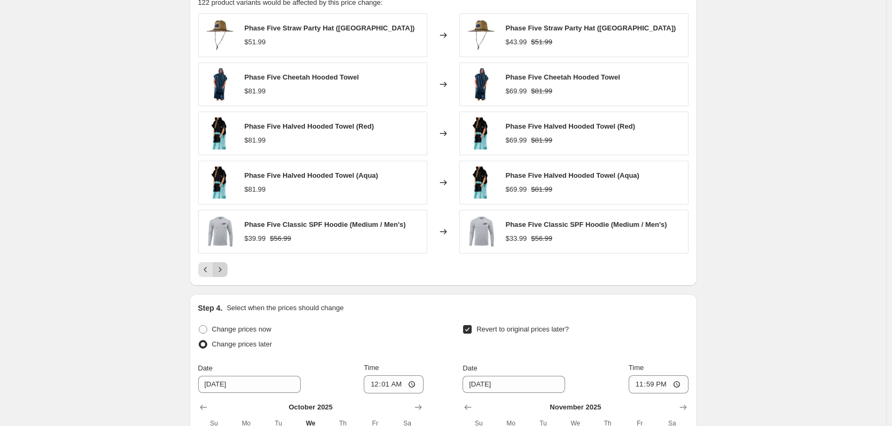
click at [225, 271] on icon "Next" at bounding box center [220, 269] width 11 height 11
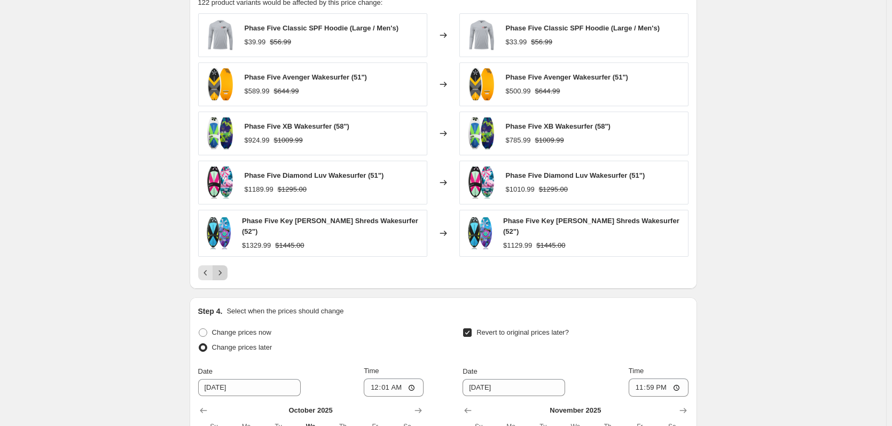
click at [225, 271] on icon "Next" at bounding box center [220, 273] width 11 height 11
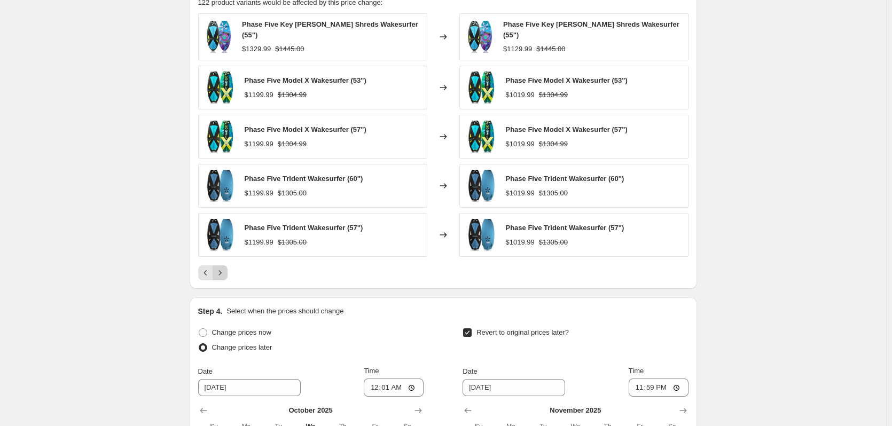
click at [225, 271] on icon "Next" at bounding box center [220, 273] width 11 height 11
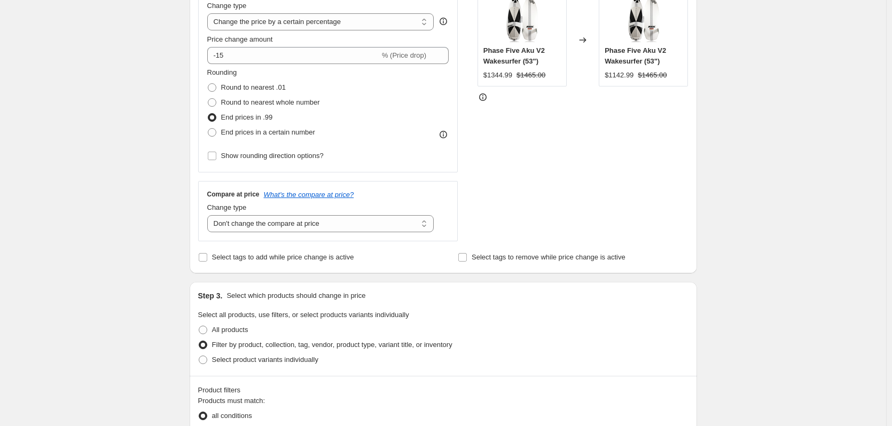
scroll to position [0, 0]
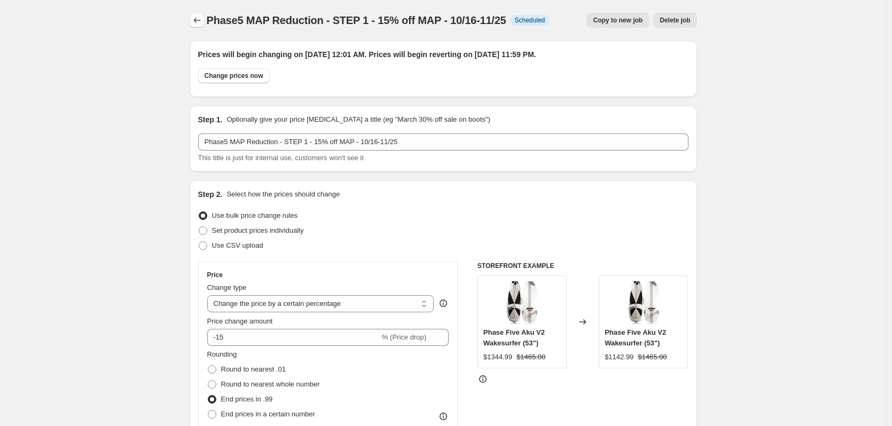
click at [203, 21] on icon "Price change jobs" at bounding box center [197, 20] width 11 height 11
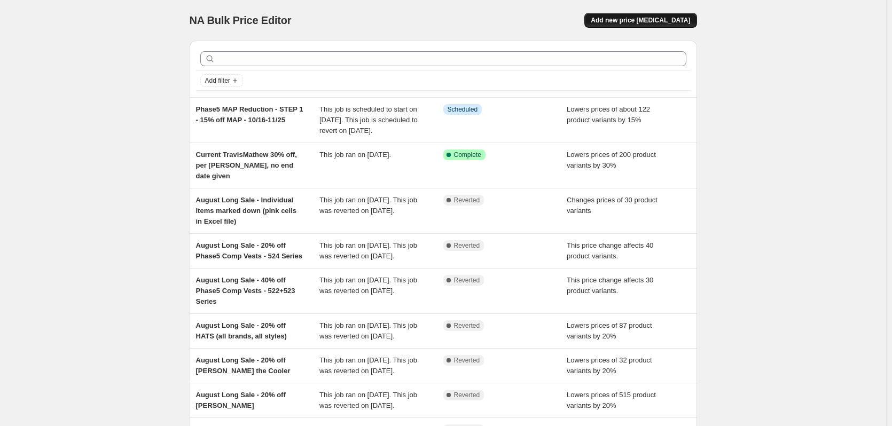
click at [662, 19] on span "Add new price [MEDICAL_DATA]" at bounding box center [640, 20] width 99 height 9
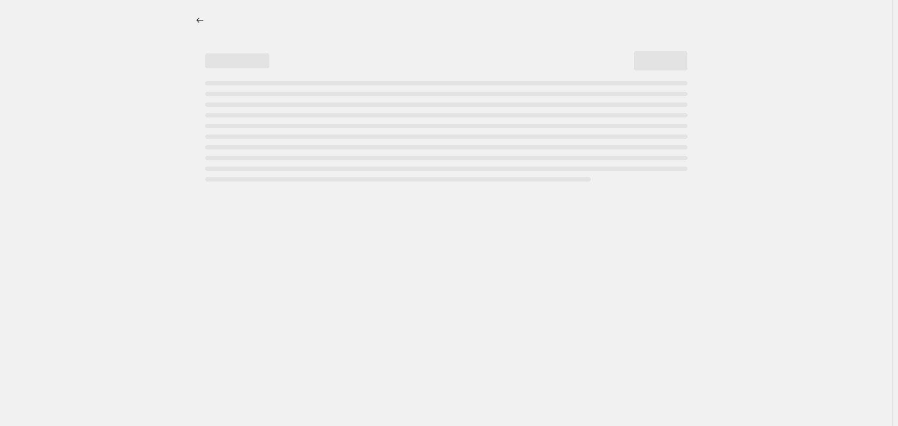
select select "percentage"
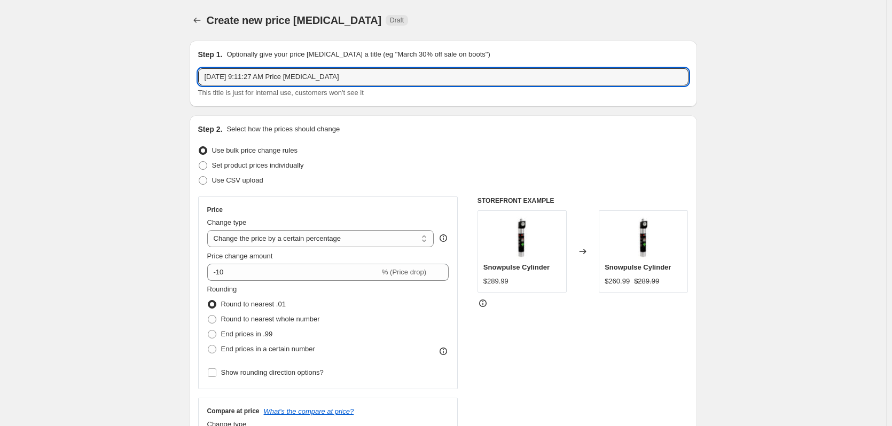
drag, startPoint x: 344, startPoint y: 70, endPoint x: 130, endPoint y: 75, distance: 213.8
paste input "Phase5 MAP Reduction - STEP 1 - 15% off MAP - 10/16-11/25"
drag, startPoint x: 318, startPoint y: 77, endPoint x: 310, endPoint y: 75, distance: 8.7
click at [310, 75] on input "Phase5 MAP Reduction - STEP 1 - 15% off MAP - 10/16-11/25" at bounding box center [443, 76] width 491 height 17
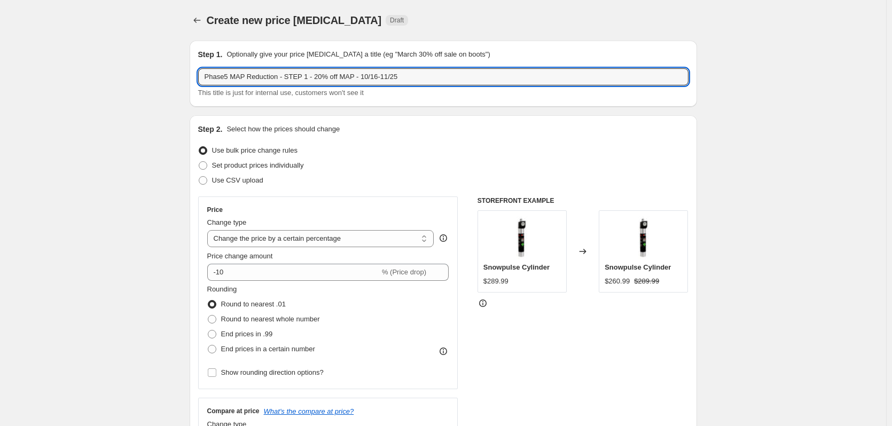
type input "Phase5 MAP Reduction - STEP 1 - 20% off MAP - 10/16-11/25"
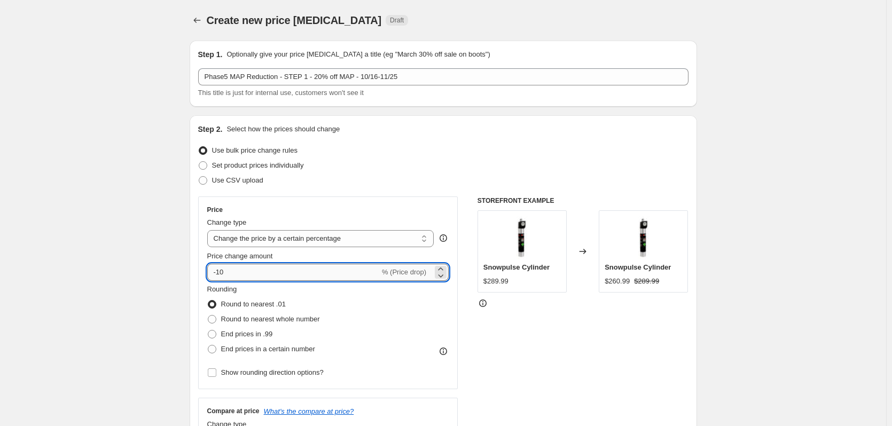
click at [250, 273] on input "-10" at bounding box center [293, 272] width 173 height 17
type input "-1"
type input "-20"
click at [235, 337] on span "End prices in .99" at bounding box center [247, 334] width 52 height 8
click at [208, 331] on input "End prices in .99" at bounding box center [208, 330] width 1 height 1
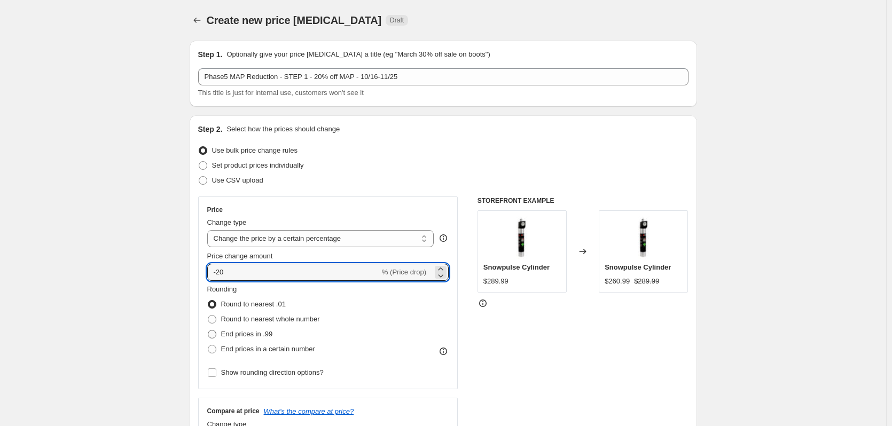
radio input "true"
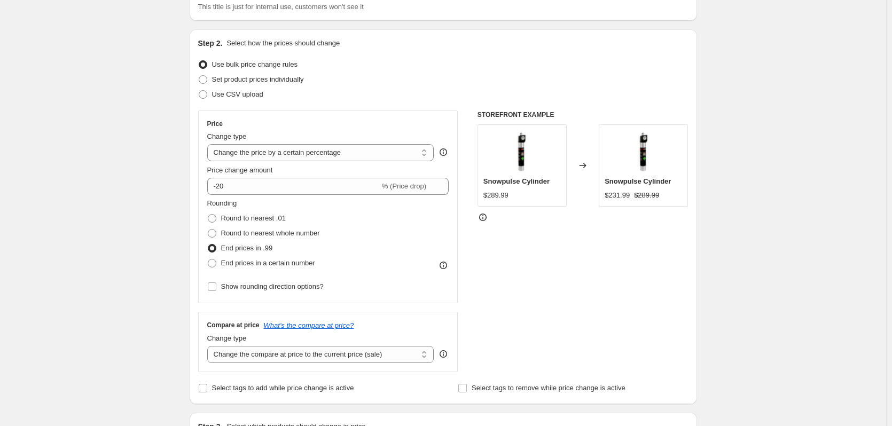
scroll to position [321, 0]
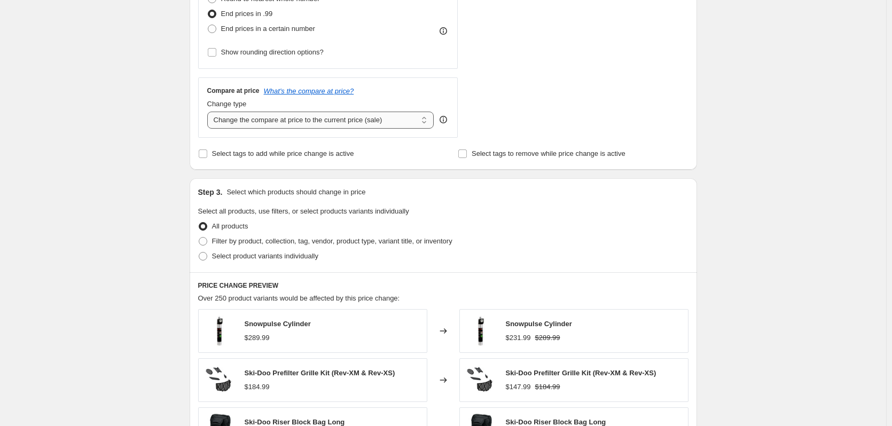
click at [308, 121] on select "Change the compare at price to the current price (sale) Change the compare at p…" at bounding box center [320, 120] width 227 height 17
select select "no_change"
click at [209, 112] on select "Change the compare at price to the current price (sale) Change the compare at p…" at bounding box center [320, 120] width 227 height 17
click at [153, 214] on div "Create new price [MEDICAL_DATA]. This page is ready Create new price [MEDICAL_D…" at bounding box center [443, 213] width 886 height 1068
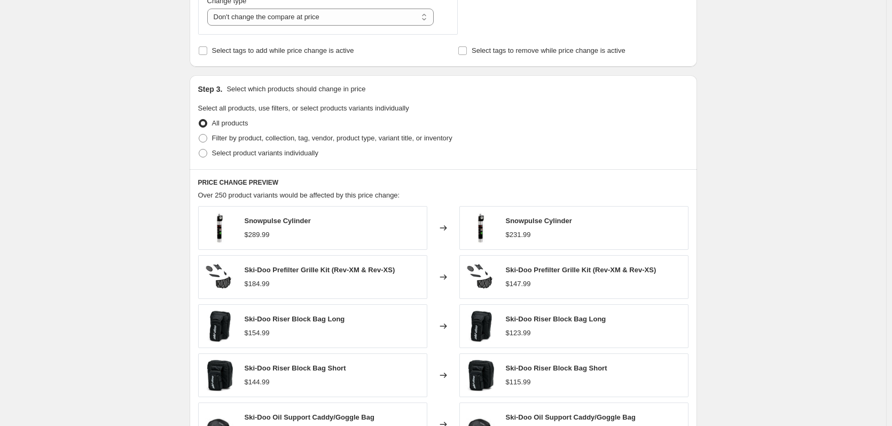
scroll to position [427, 0]
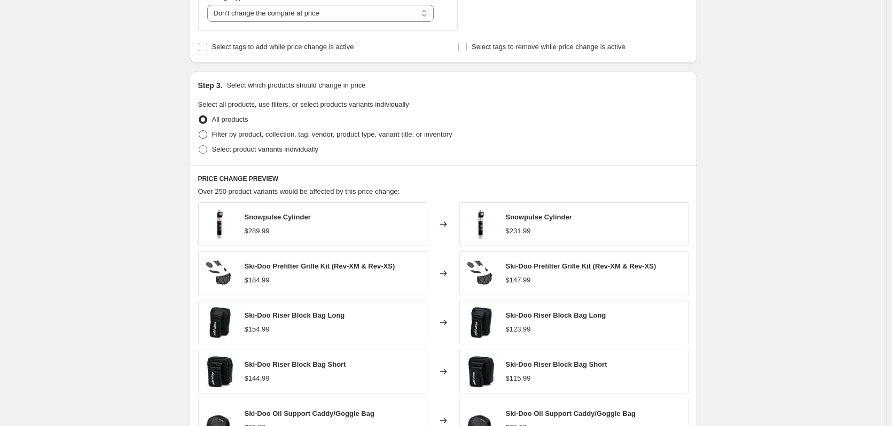
click at [307, 136] on span "Filter by product, collection, tag, vendor, product type, variant title, or inv…" at bounding box center [332, 134] width 240 height 8
click at [199, 131] on input "Filter by product, collection, tag, vendor, product type, variant title, or inv…" at bounding box center [199, 130] width 1 height 1
radio input "true"
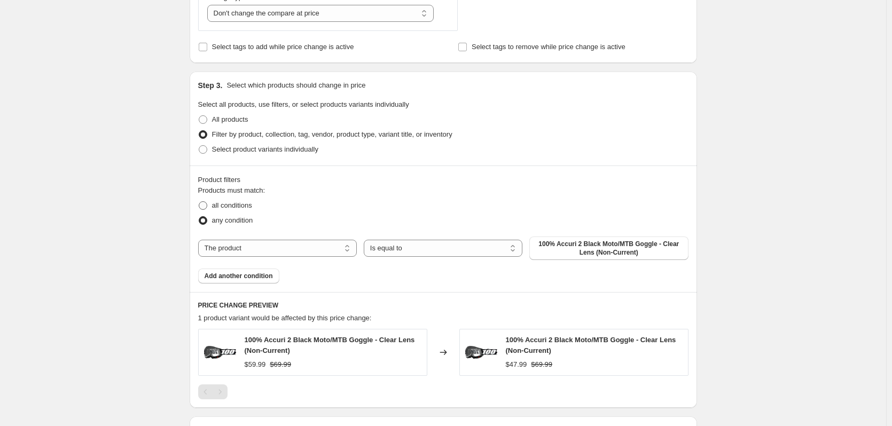
click at [239, 212] on label "all conditions" at bounding box center [225, 205] width 54 height 15
click at [199, 202] on input "all conditions" at bounding box center [199, 201] width 1 height 1
radio input "true"
click at [272, 250] on select "The product The product's collection The product's tag The product's vendor The…" at bounding box center [277, 248] width 159 height 17
select select "vendor"
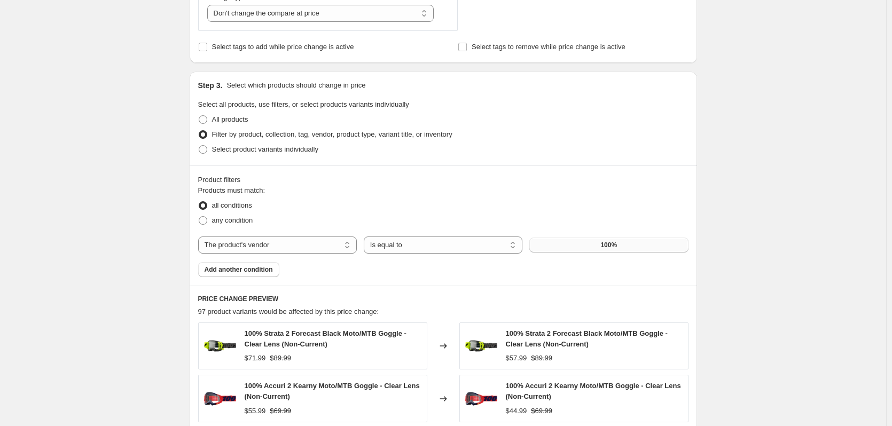
click at [600, 248] on button "100%" at bounding box center [609, 245] width 159 height 15
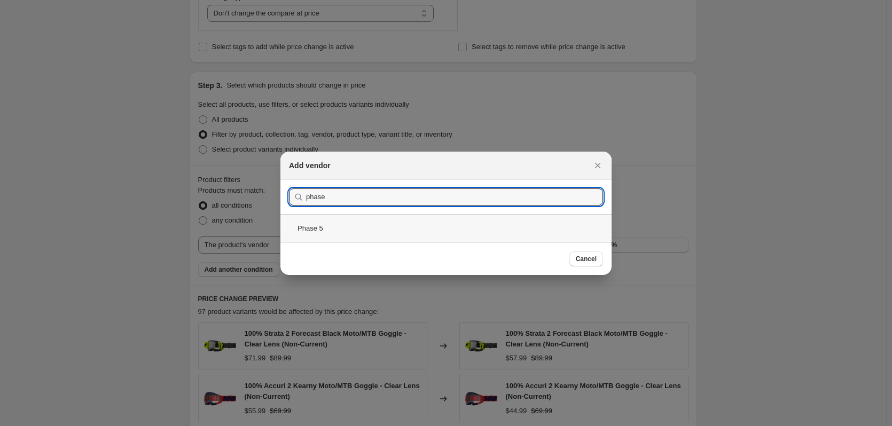
type input "phase"
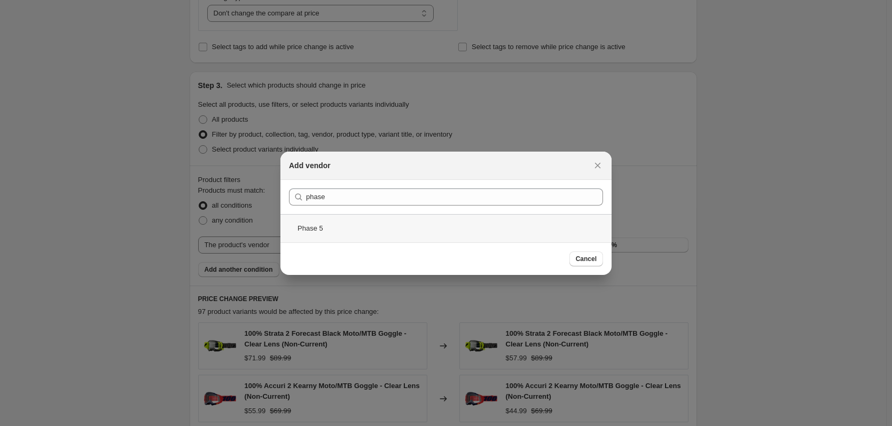
click at [318, 236] on div "Phase 5" at bounding box center [446, 228] width 331 height 28
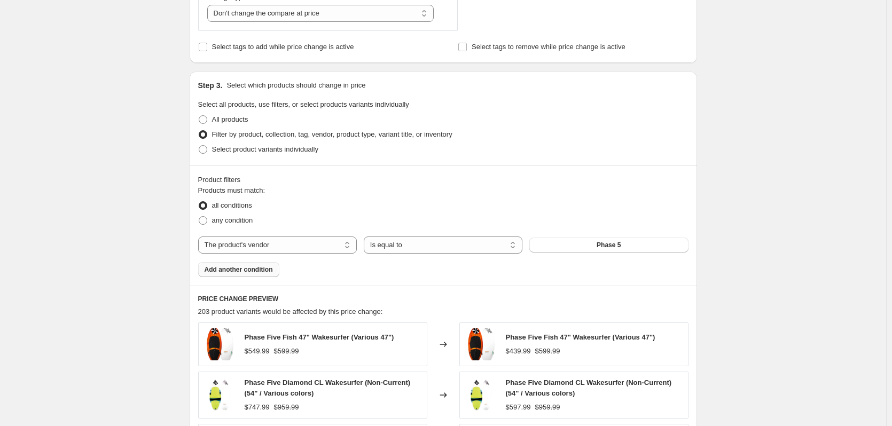
click at [244, 271] on span "Add another condition" at bounding box center [239, 270] width 68 height 9
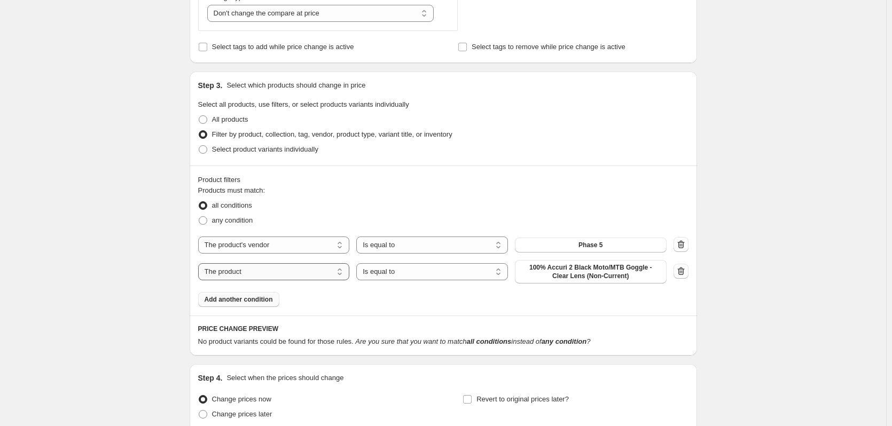
click at [239, 273] on select "The product The product's collection The product's tag The product's vendor The…" at bounding box center [274, 271] width 152 height 17
select select "tag"
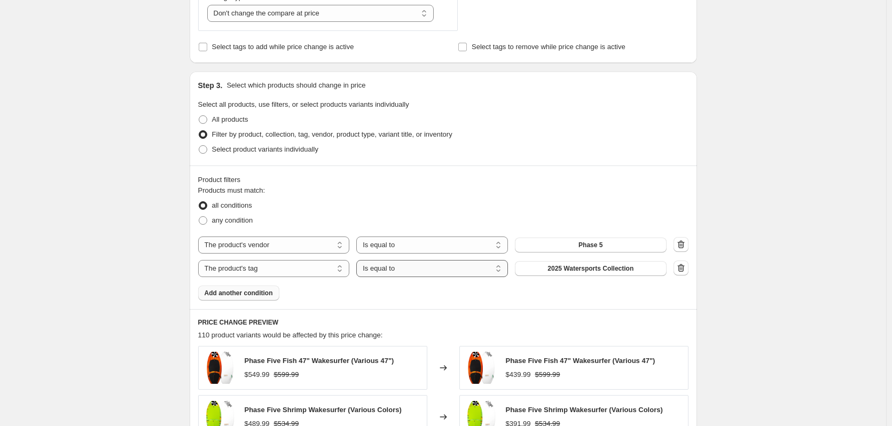
click at [400, 269] on select "Is equal to Is not equal to" at bounding box center [432, 268] width 152 height 17
select select "not_equal"
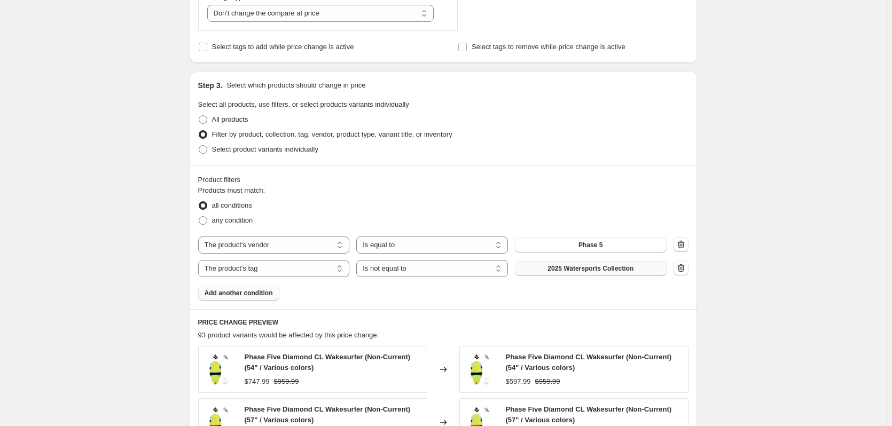
click at [568, 271] on span "2025 Watersports Collection" at bounding box center [591, 268] width 86 height 9
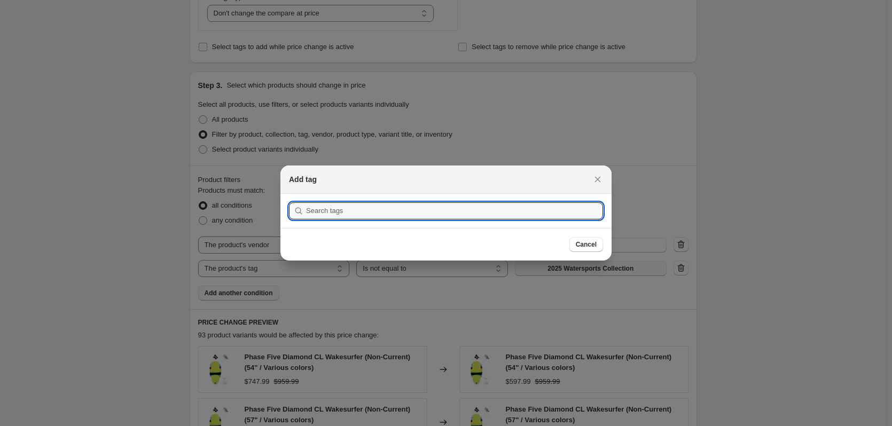
scroll to position [0, 0]
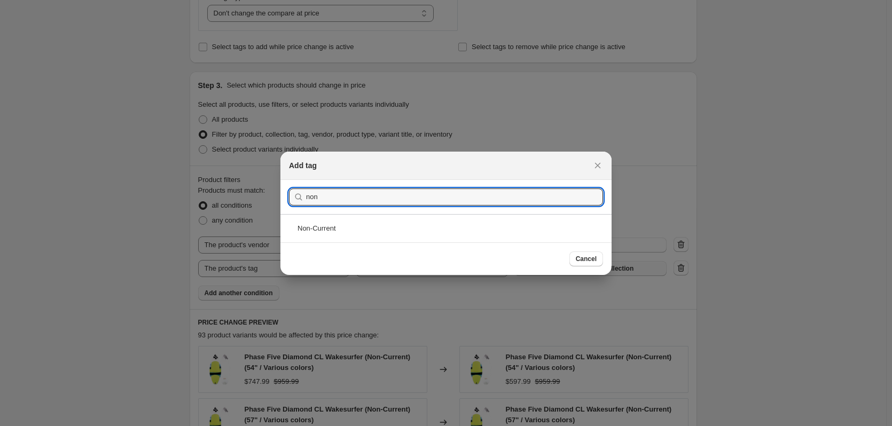
type input "non"
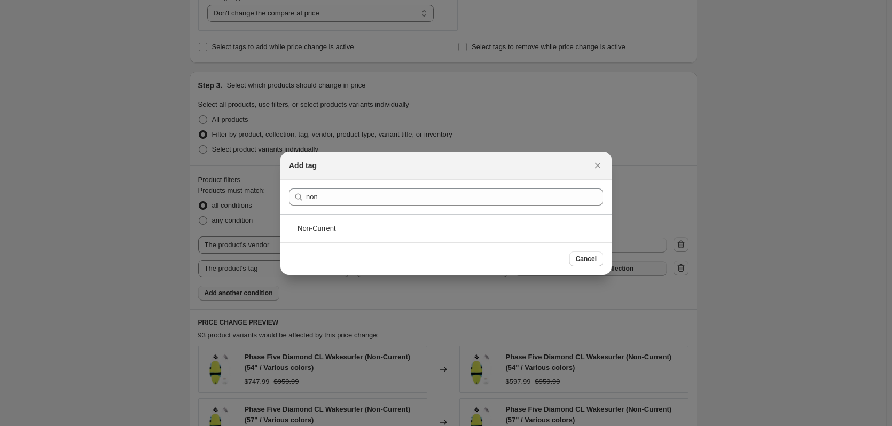
click at [324, 220] on div "Non-Current" at bounding box center [446, 228] width 331 height 28
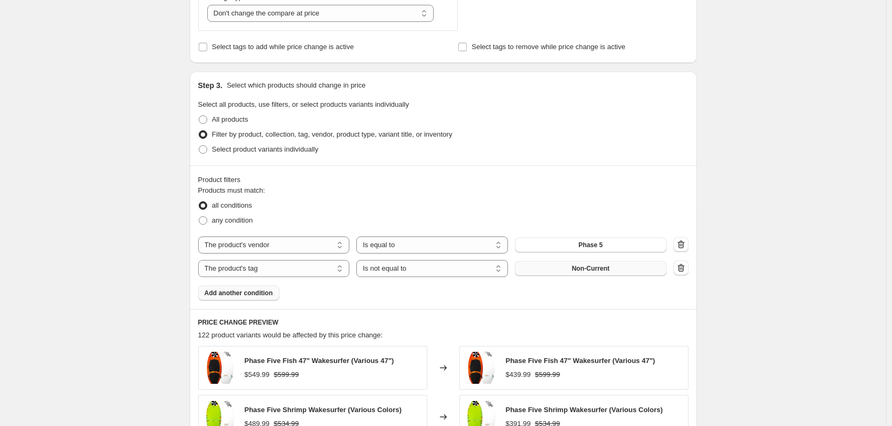
click at [777, 263] on div "Create new price [MEDICAL_DATA]. This page is ready Create new price [MEDICAL_D…" at bounding box center [443, 179] width 886 height 1212
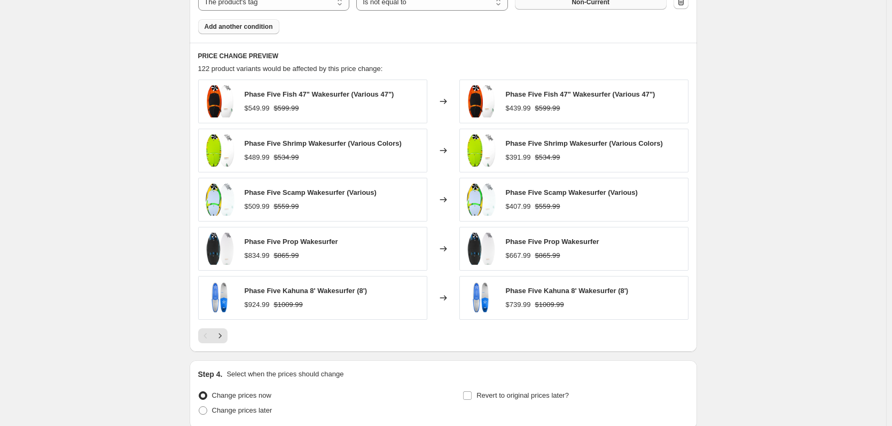
scroll to position [695, 0]
click at [224, 339] on icon "Next" at bounding box center [220, 335] width 11 height 11
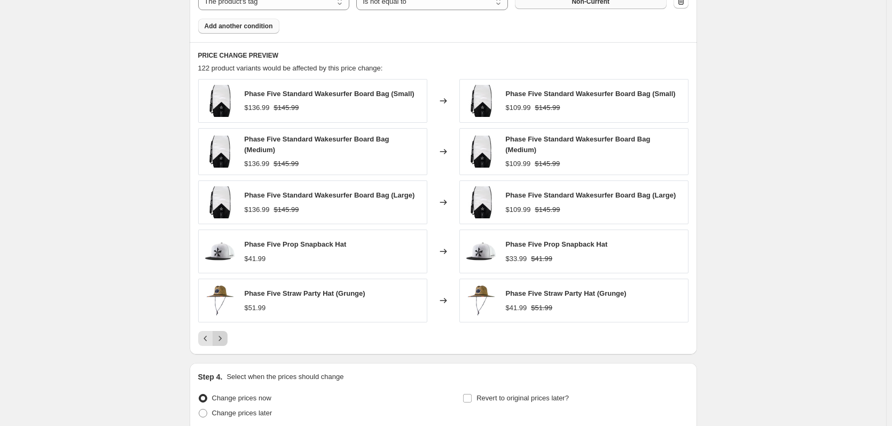
click at [225, 338] on icon "Next" at bounding box center [220, 338] width 11 height 11
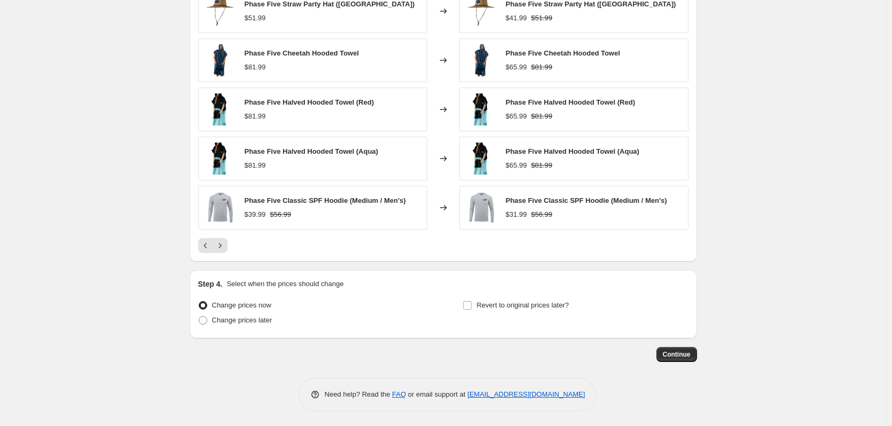
scroll to position [786, 0]
click at [238, 323] on span "Change prices later" at bounding box center [242, 319] width 60 height 8
click at [199, 316] on input "Change prices later" at bounding box center [199, 315] width 1 height 1
radio input "true"
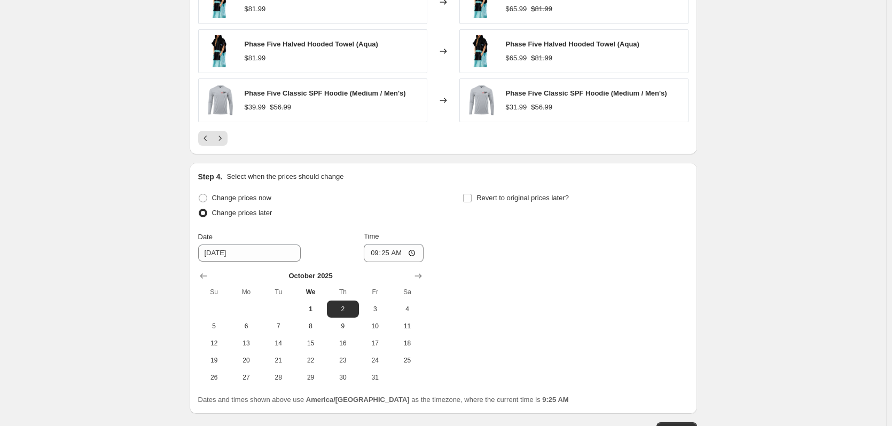
scroll to position [893, 0]
click at [418, 276] on icon "Show next month, November 2025" at bounding box center [418, 275] width 11 height 11
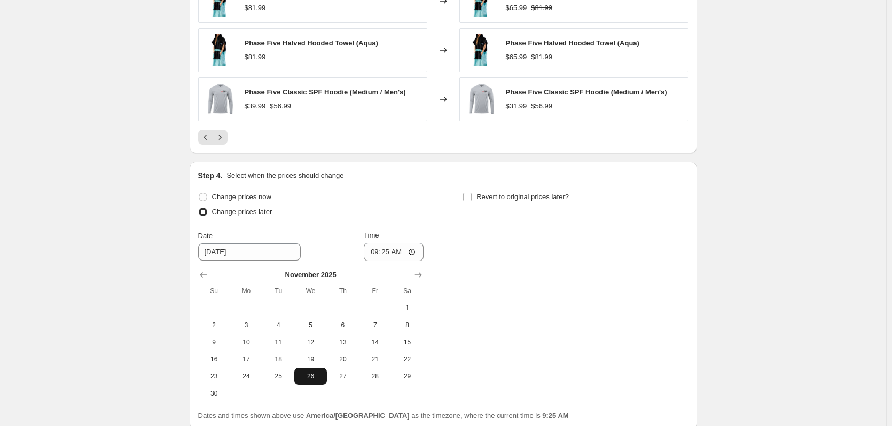
click at [309, 377] on span "26" at bounding box center [311, 376] width 24 height 9
type input "[DATE]"
click at [379, 252] on input "09:25" at bounding box center [394, 252] width 60 height 18
click at [388, 253] on input "00:01" at bounding box center [394, 252] width 60 height 18
type input "00:10"
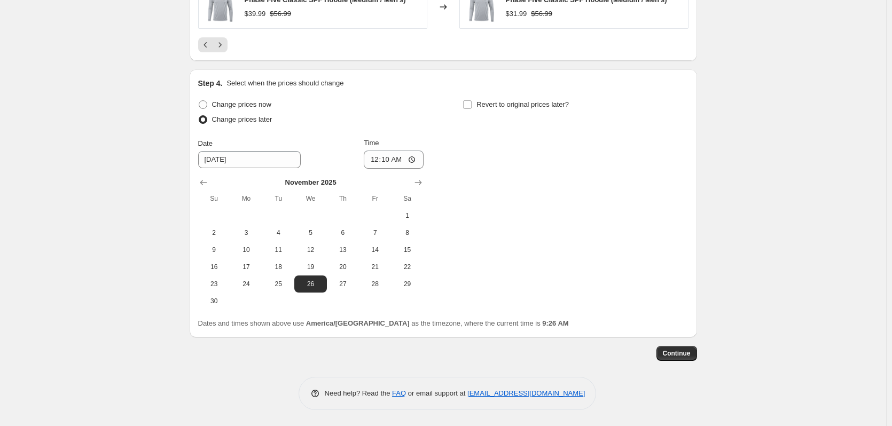
scroll to position [986, 0]
click at [686, 349] on button "Continue" at bounding box center [677, 353] width 41 height 15
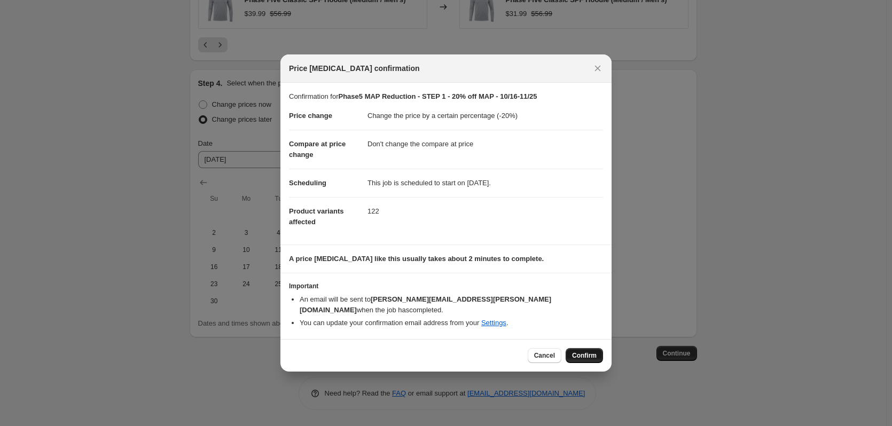
click at [585, 352] on span "Confirm" at bounding box center [584, 356] width 25 height 9
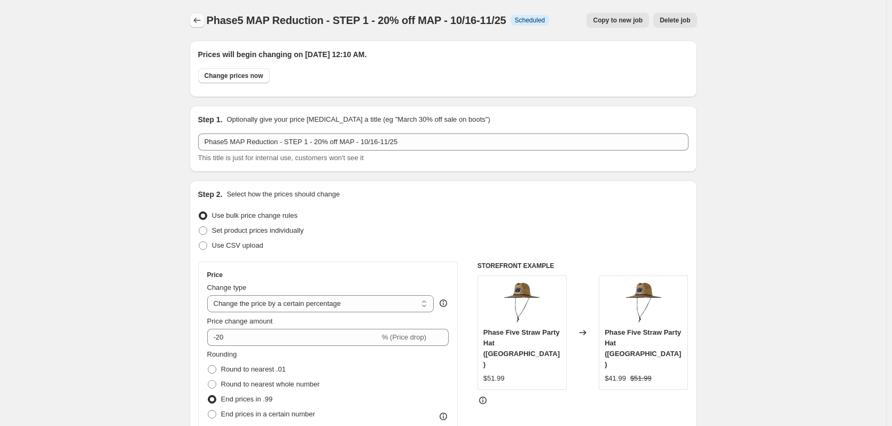
click at [197, 20] on icon "Price change jobs" at bounding box center [196, 20] width 7 height 5
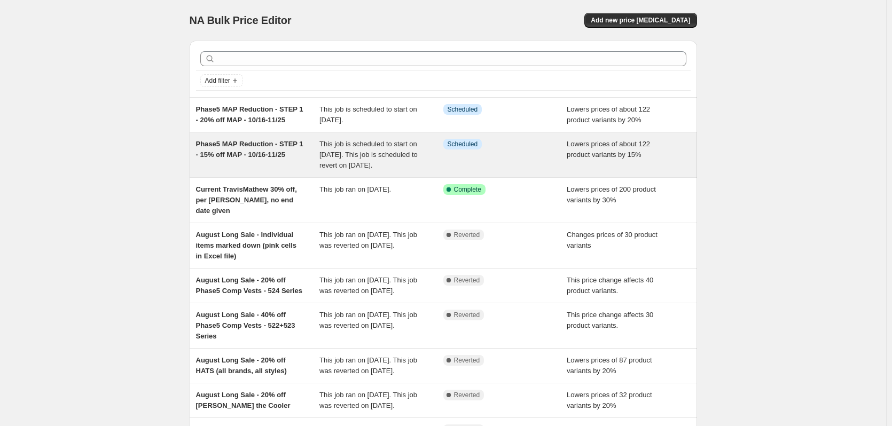
click at [238, 150] on div "Phase5 MAP Reduction - STEP 1 - 15% off MAP - 10/16-11/25" at bounding box center [258, 155] width 124 height 32
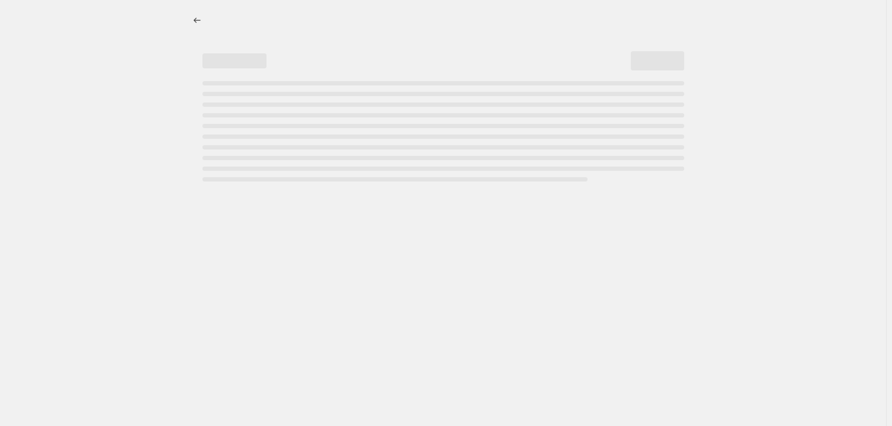
select select "percentage"
select select "no_change"
select select "vendor"
select select "tag"
select select "not_equal"
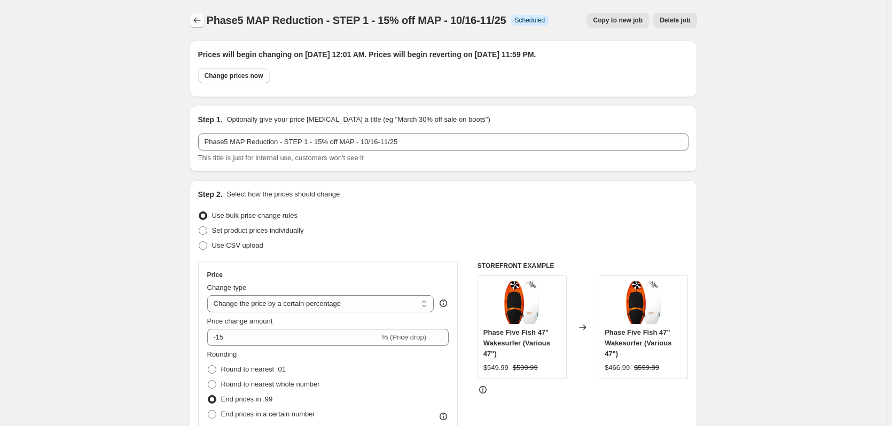
click at [198, 22] on icon "Price change jobs" at bounding box center [196, 20] width 7 height 5
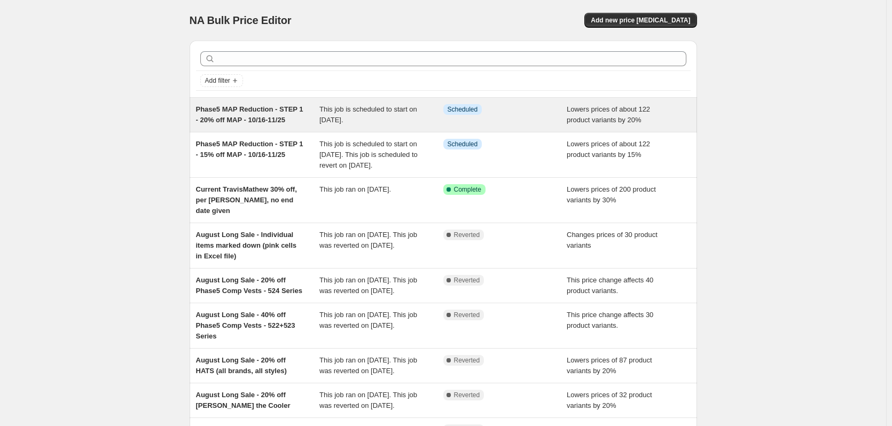
click at [266, 110] on span "Phase5 MAP Reduction - STEP 1 - 20% off MAP - 10/16-11/25" at bounding box center [249, 114] width 107 height 19
select select "percentage"
select select "no_change"
select select "vendor"
select select "tag"
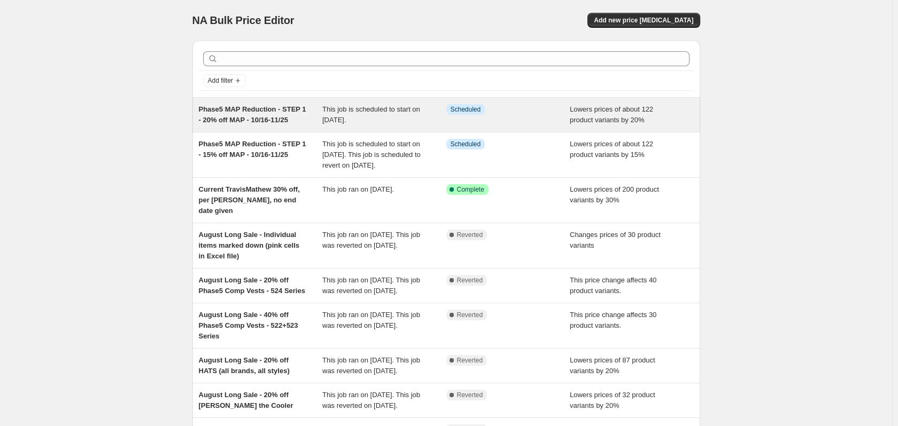
select select "not_equal"
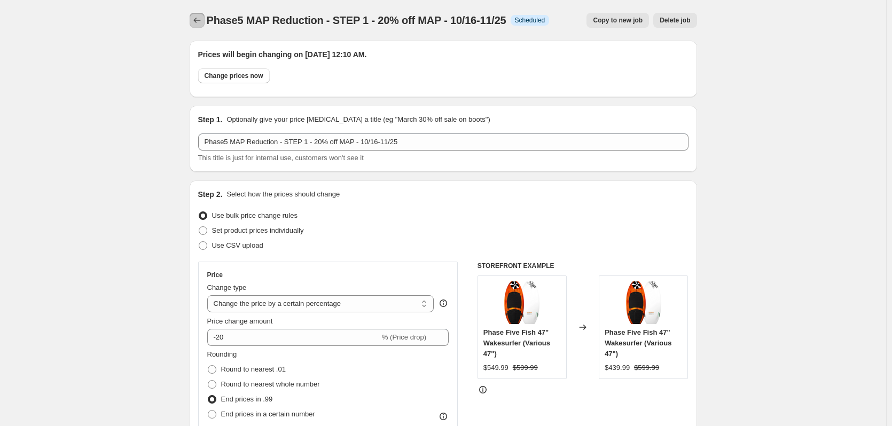
click at [198, 19] on icon "Price change jobs" at bounding box center [196, 20] width 7 height 5
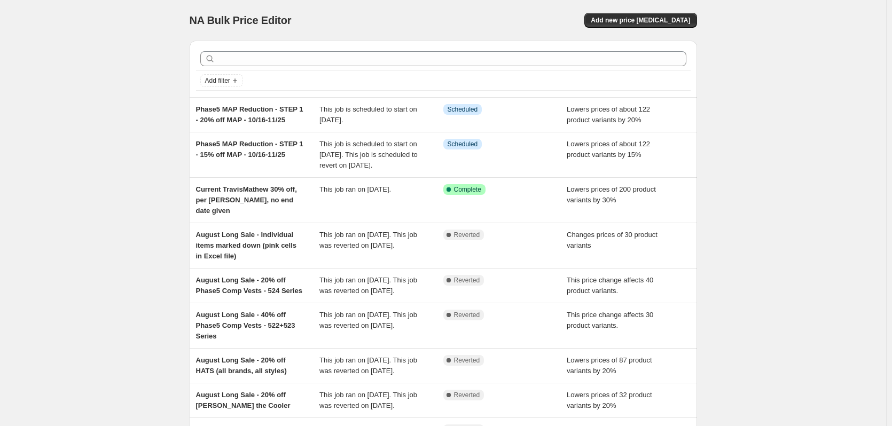
click at [98, 115] on div "NA Bulk Price Editor. This page is ready NA Bulk Price Editor Add new price [ME…" at bounding box center [443, 296] width 886 height 593
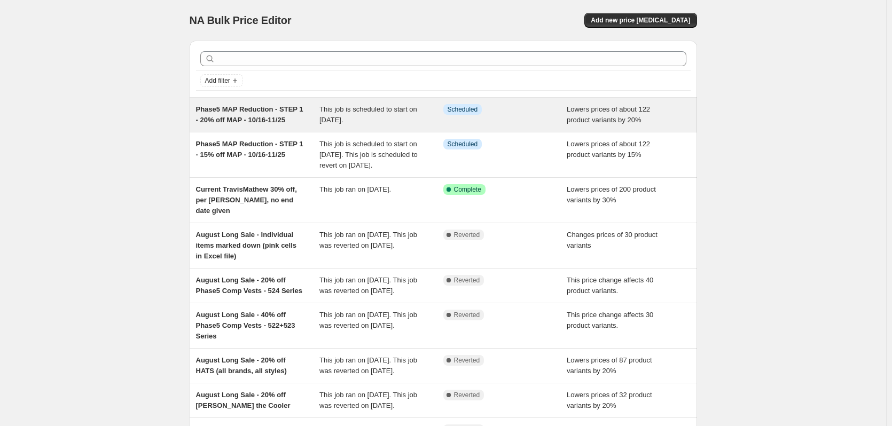
click at [241, 117] on span "Phase5 MAP Reduction - STEP 1 - 20% off MAP - 10/16-11/25" at bounding box center [249, 114] width 107 height 19
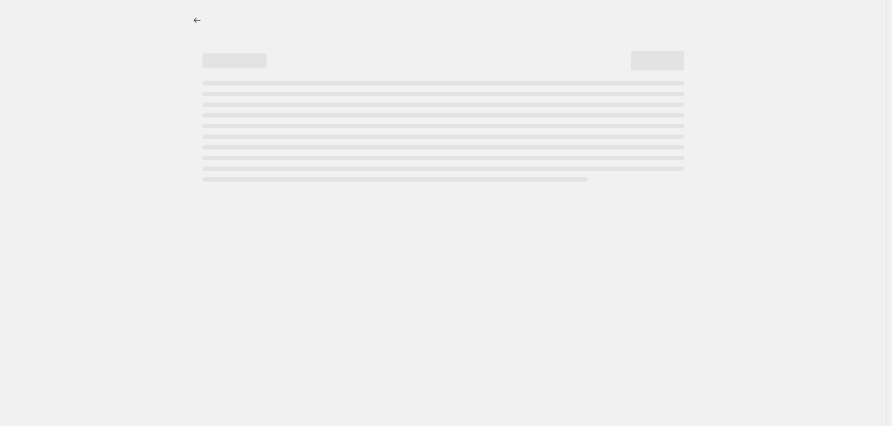
select select "percentage"
select select "no_change"
select select "vendor"
select select "tag"
select select "not_equal"
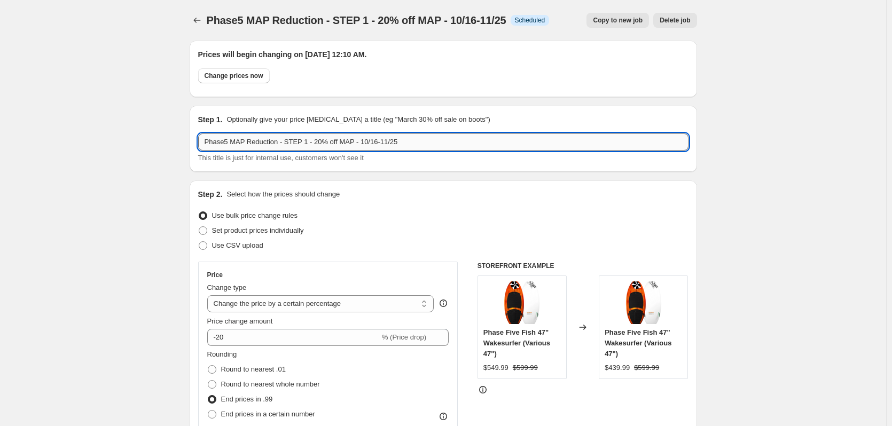
click at [305, 142] on input "Phase5 MAP Reduction - STEP 1 - 20% off MAP - 10/16-11/25" at bounding box center [443, 142] width 491 height 17
type input "Phase5 MAP Reduction - STEP 2 - 20% off MAP - 10/16-11/25"
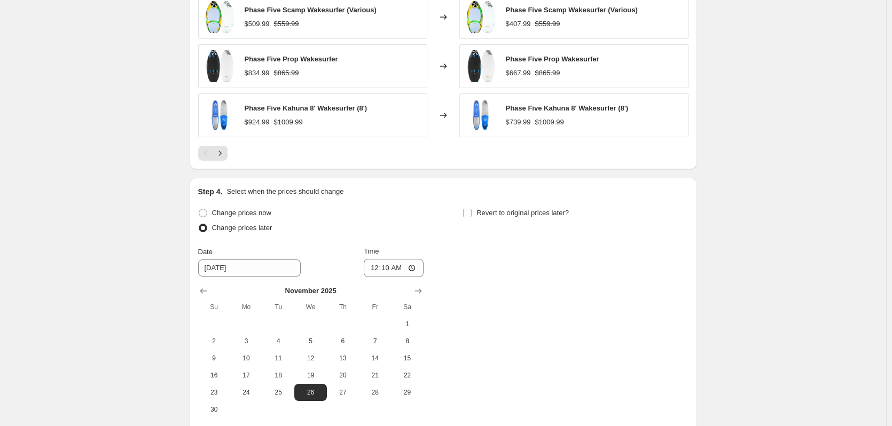
scroll to position [1051, 0]
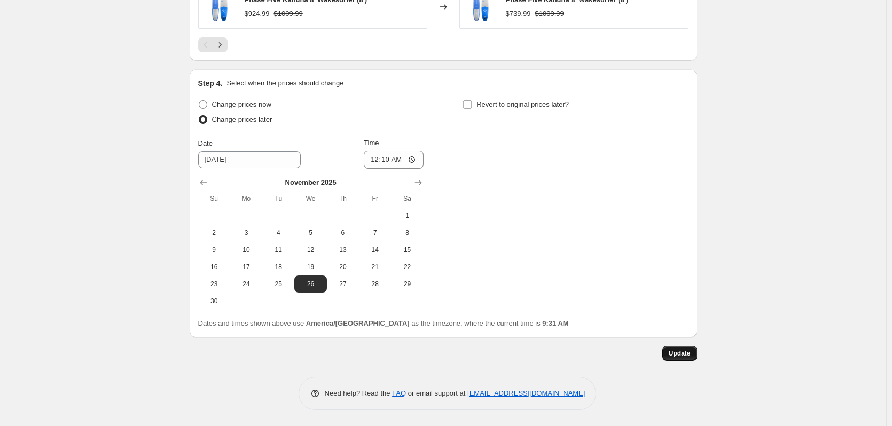
click at [691, 354] on span "Update" at bounding box center [680, 353] width 22 height 9
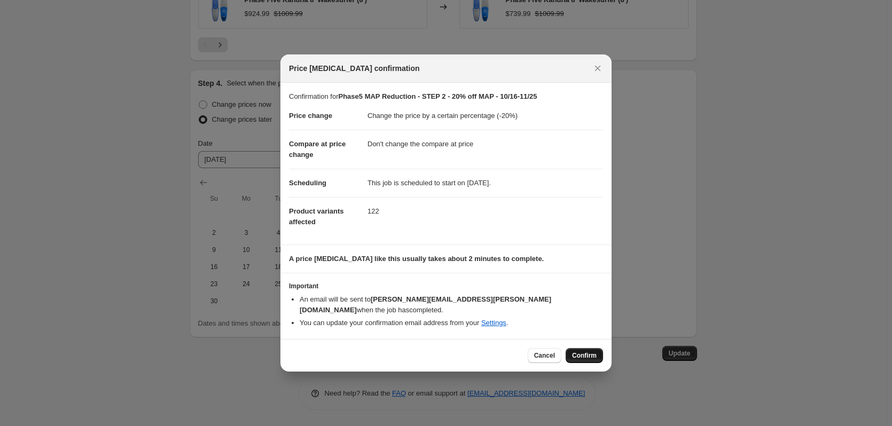
click at [577, 353] on span "Confirm" at bounding box center [584, 356] width 25 height 9
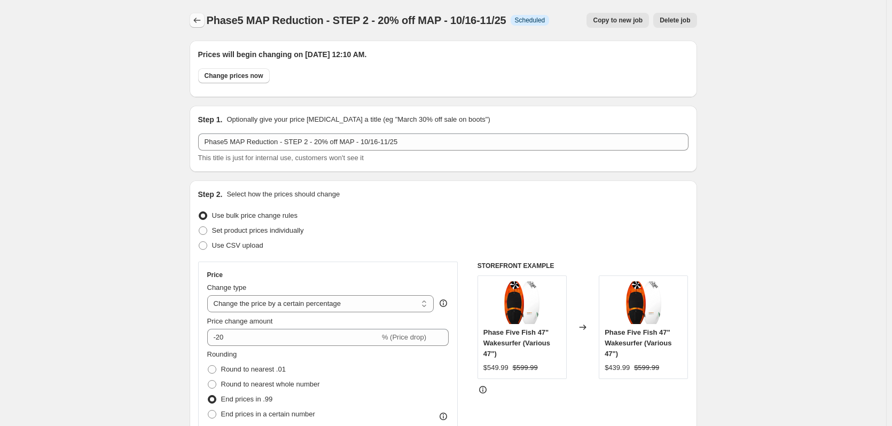
click at [203, 24] on icon "Price change jobs" at bounding box center [197, 20] width 11 height 11
